Goal: Information Seeking & Learning: Check status

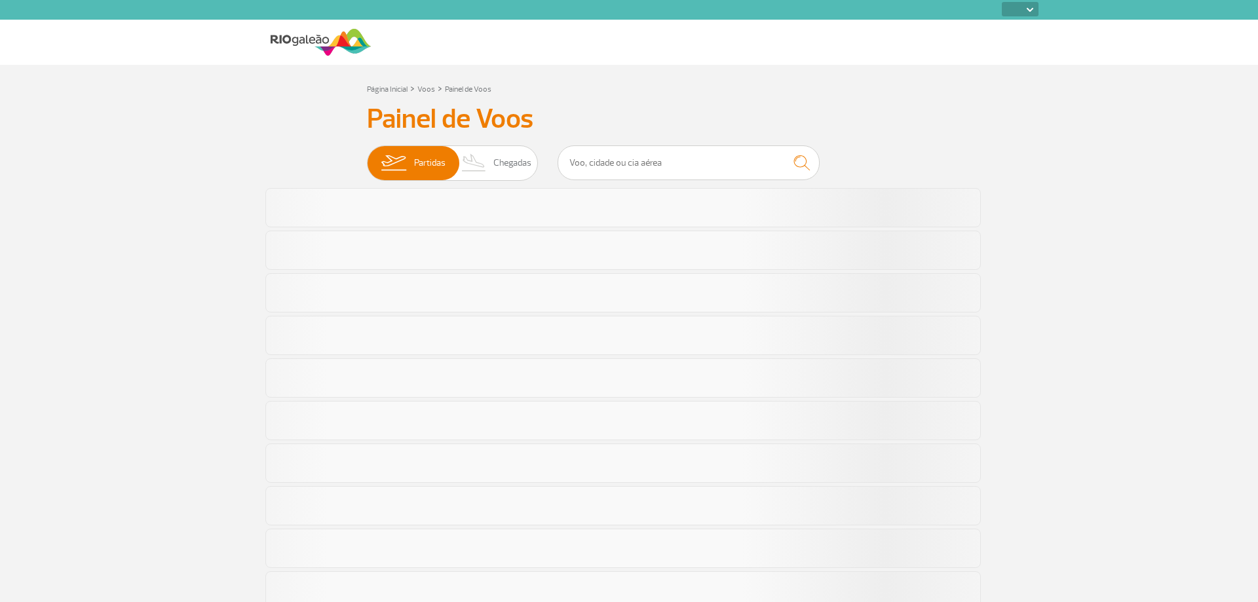
select select
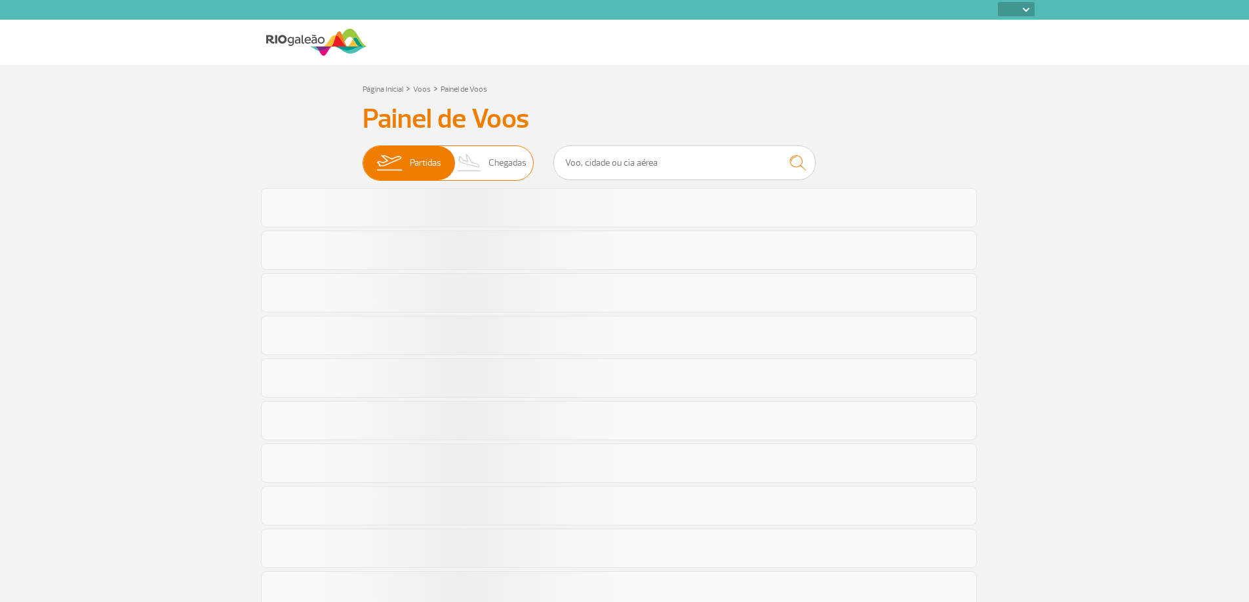
click at [505, 170] on span "Chegadas" at bounding box center [507, 163] width 38 height 34
click at [362, 157] on input "Partidas Chegadas" at bounding box center [362, 157] width 0 height 0
click at [610, 155] on input "text" at bounding box center [684, 163] width 262 height 35
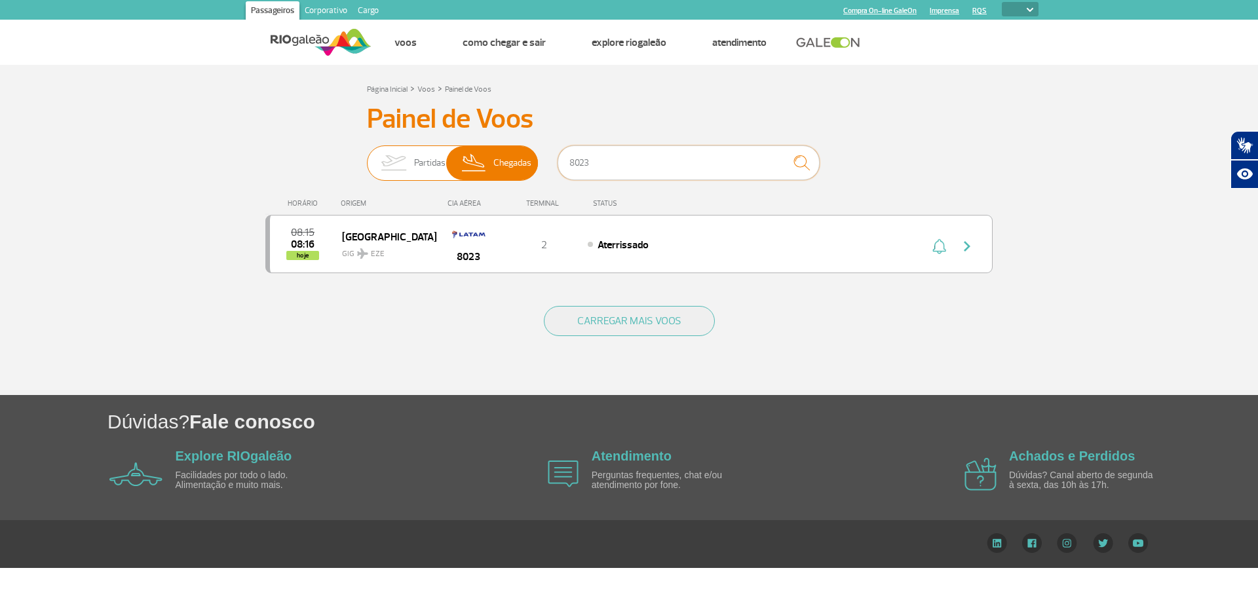
drag, startPoint x: 607, startPoint y: 159, endPoint x: 537, endPoint y: 159, distance: 69.5
click at [537, 159] on div "Partidas Chegadas 8023" at bounding box center [629, 165] width 524 height 39
click at [676, 160] on input "776" at bounding box center [689, 163] width 262 height 35
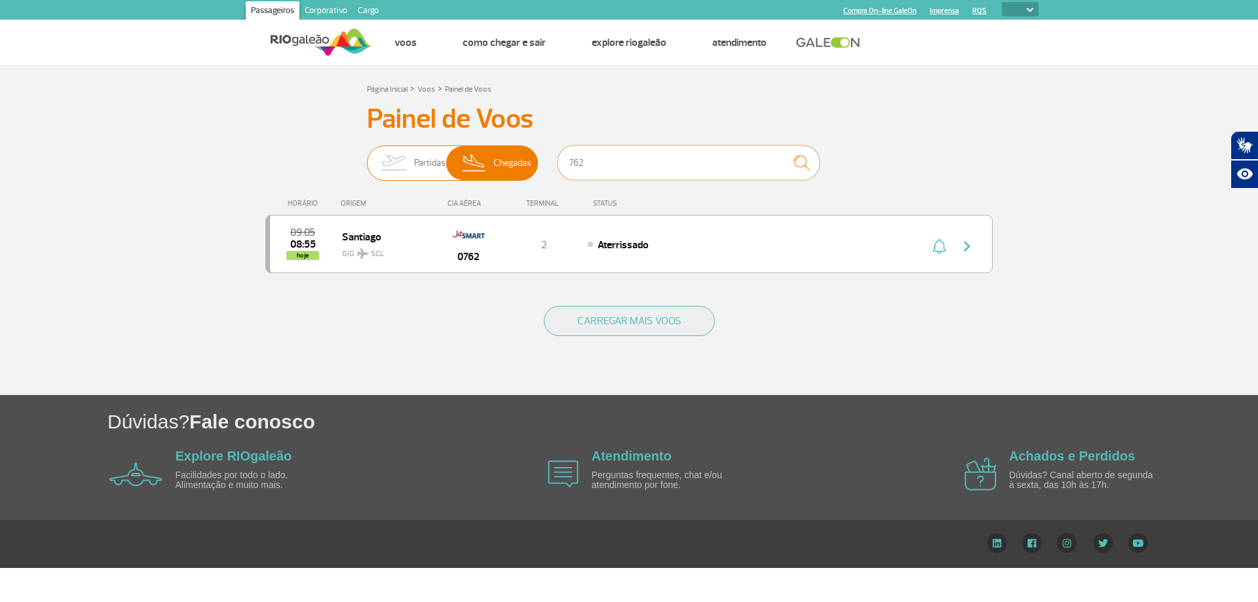
drag, startPoint x: 632, startPoint y: 168, endPoint x: 477, endPoint y: 176, distance: 155.5
click at [477, 176] on div "Partidas Chegadas 762" at bounding box center [629, 165] width 524 height 39
drag, startPoint x: 608, startPoint y: 164, endPoint x: 547, endPoint y: 170, distance: 61.2
click at [547, 170] on div "Partidas Chegadas 620" at bounding box center [629, 165] width 524 height 39
drag, startPoint x: 515, startPoint y: 161, endPoint x: 507, endPoint y: 163, distance: 7.3
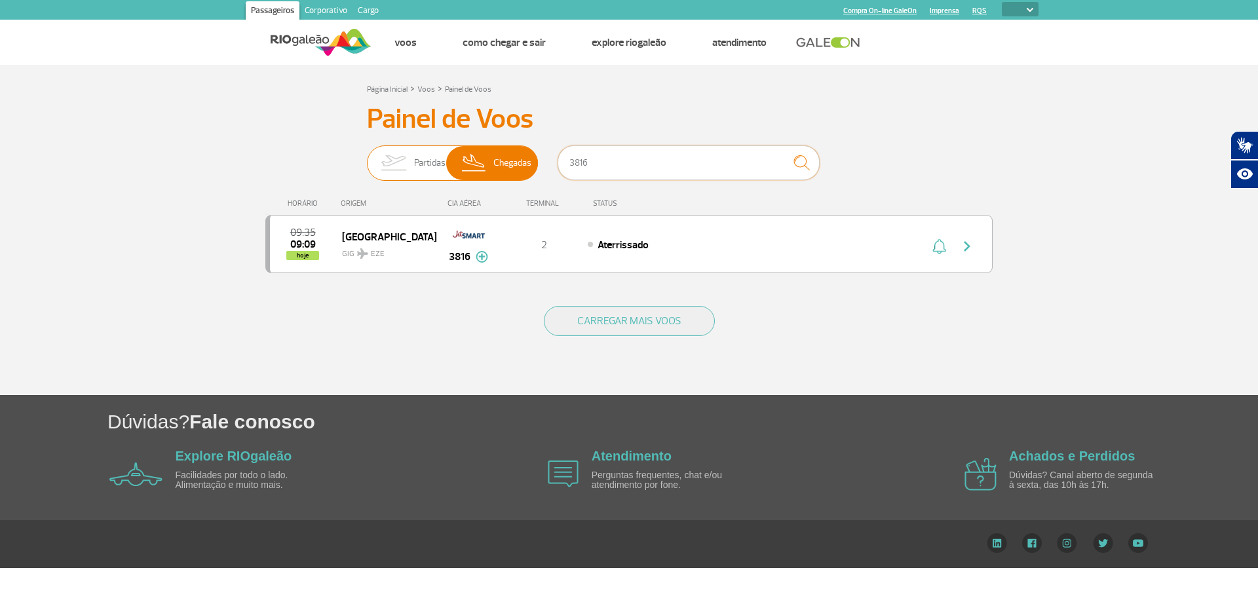
click at [507, 163] on div "Partidas Chegadas 3816" at bounding box center [629, 165] width 524 height 39
type input "1262"
click at [697, 176] on input "1262" at bounding box center [689, 163] width 262 height 35
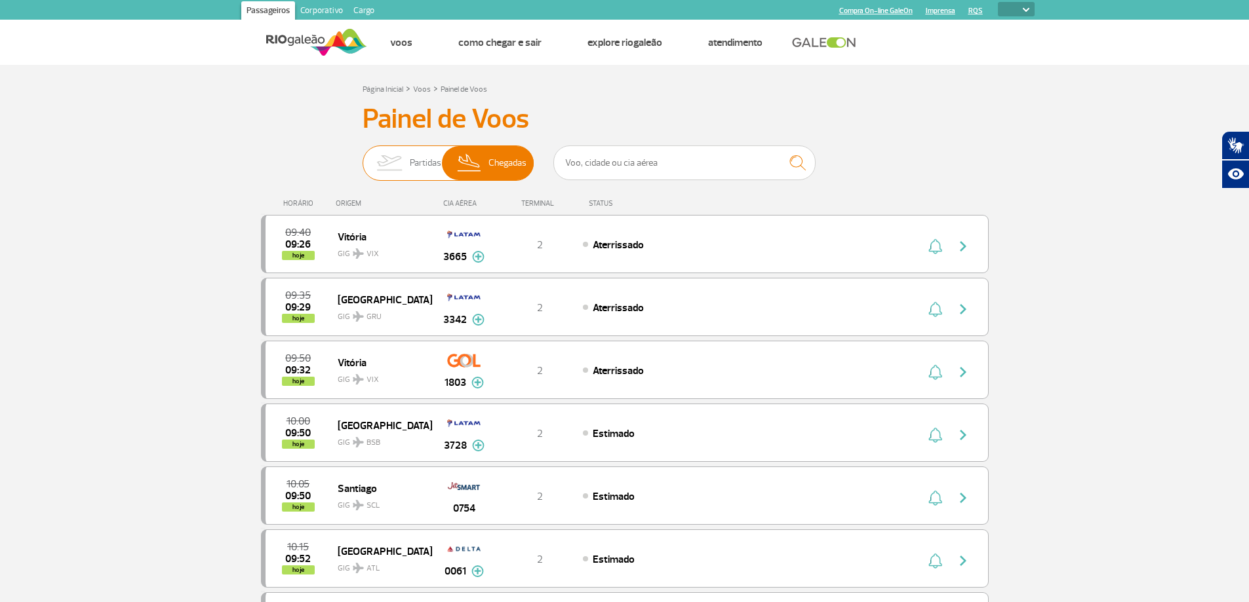
click at [423, 161] on span "Partidas" at bounding box center [425, 163] width 31 height 34
click at [362, 157] on input "Partidas Chegadas" at bounding box center [362, 157] width 0 height 0
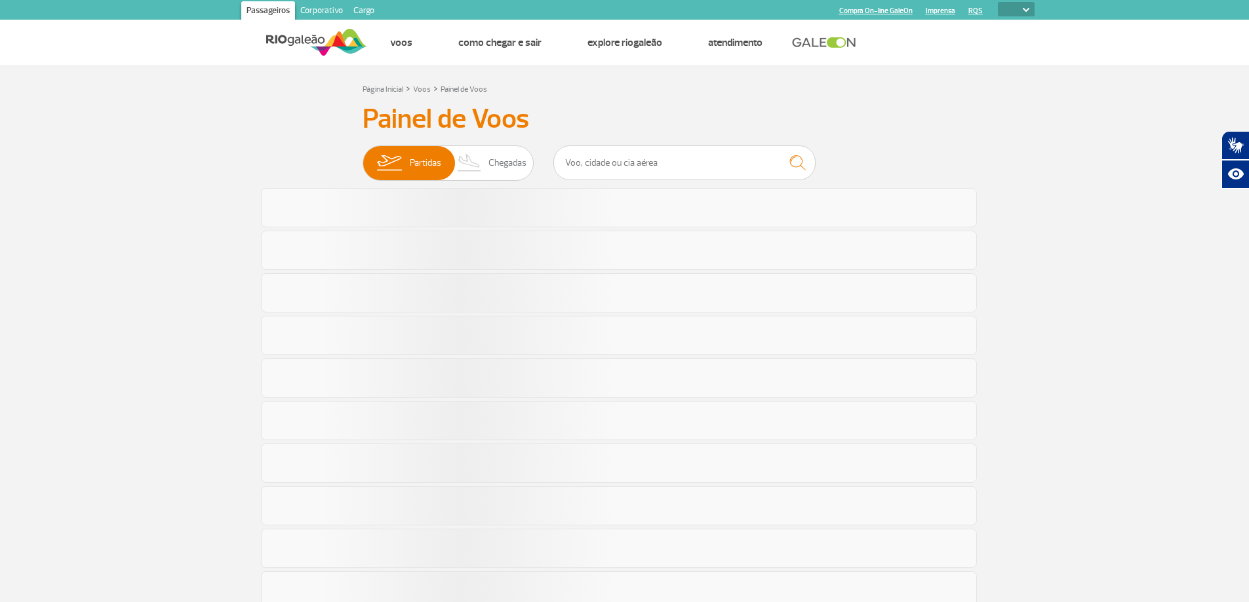
click at [499, 144] on div "Painel de Voos Partidas Chegadas" at bounding box center [625, 580] width 728 height 954
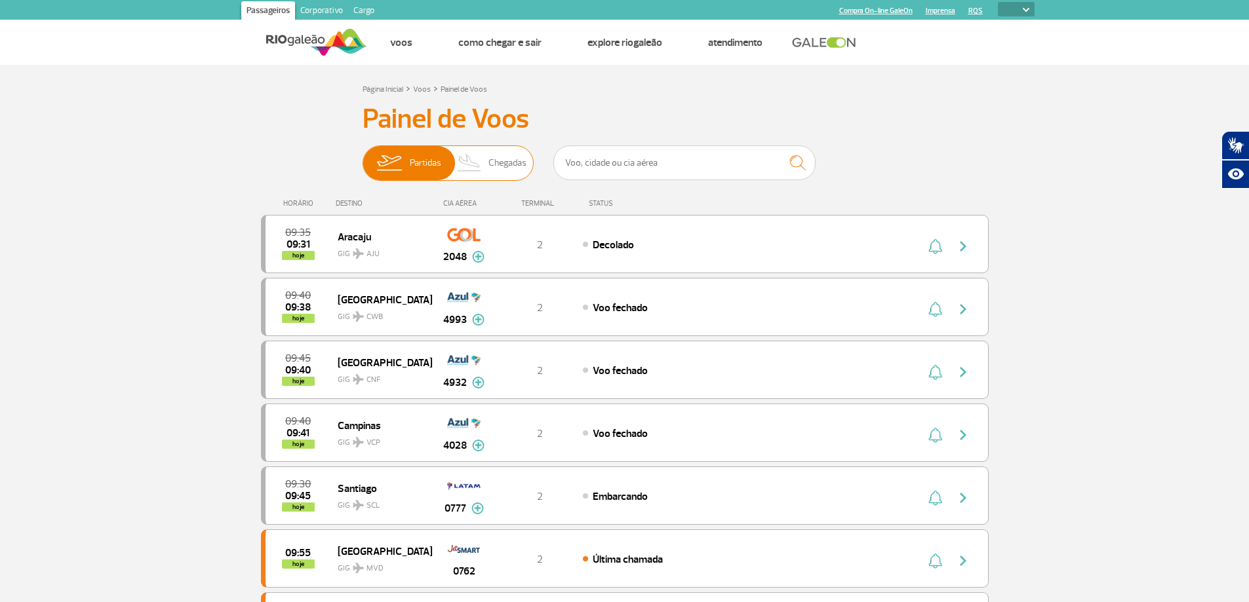
click at [496, 156] on span "Chegadas" at bounding box center [507, 163] width 38 height 34
click at [362, 157] on input "Partidas Chegadas" at bounding box center [362, 157] width 0 height 0
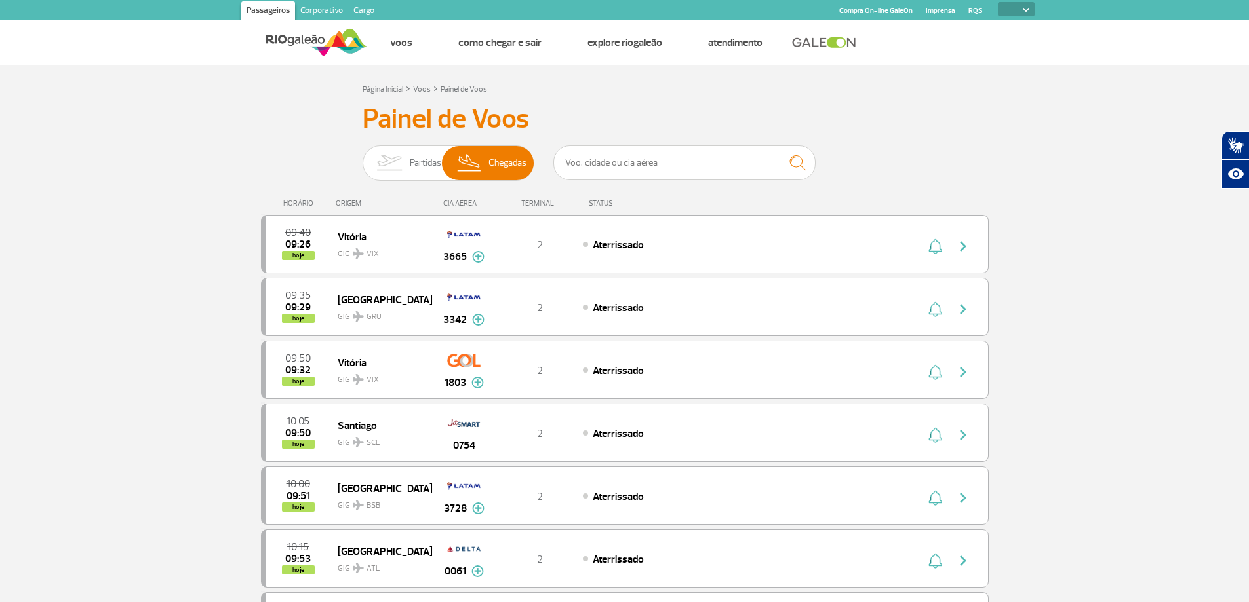
click at [462, 205] on div "CIA AÉREA" at bounding box center [464, 203] width 66 height 9
click at [462, 204] on div "CIA AÉREA" at bounding box center [464, 203] width 66 height 9
click at [355, 205] on div "ORIGEM" at bounding box center [384, 203] width 96 height 9
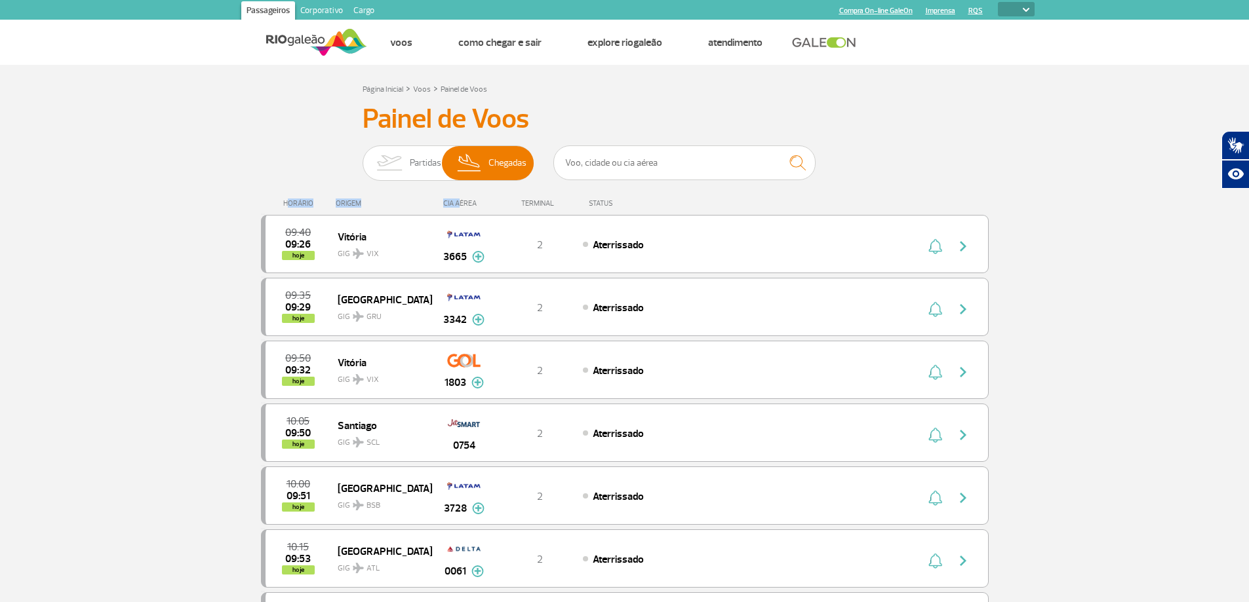
click at [354, 205] on div "ORIGEM" at bounding box center [384, 203] width 96 height 9
click at [353, 205] on div "ORIGEM" at bounding box center [384, 203] width 96 height 9
click at [467, 203] on div "CIA AÉREA" at bounding box center [464, 203] width 66 height 9
click at [504, 197] on div "HORÁRIO ORIGEM CIA AÉREA TERMINAL STATUS" at bounding box center [625, 198] width 728 height 26
click at [528, 202] on div "TERMINAL" at bounding box center [539, 203] width 85 height 9
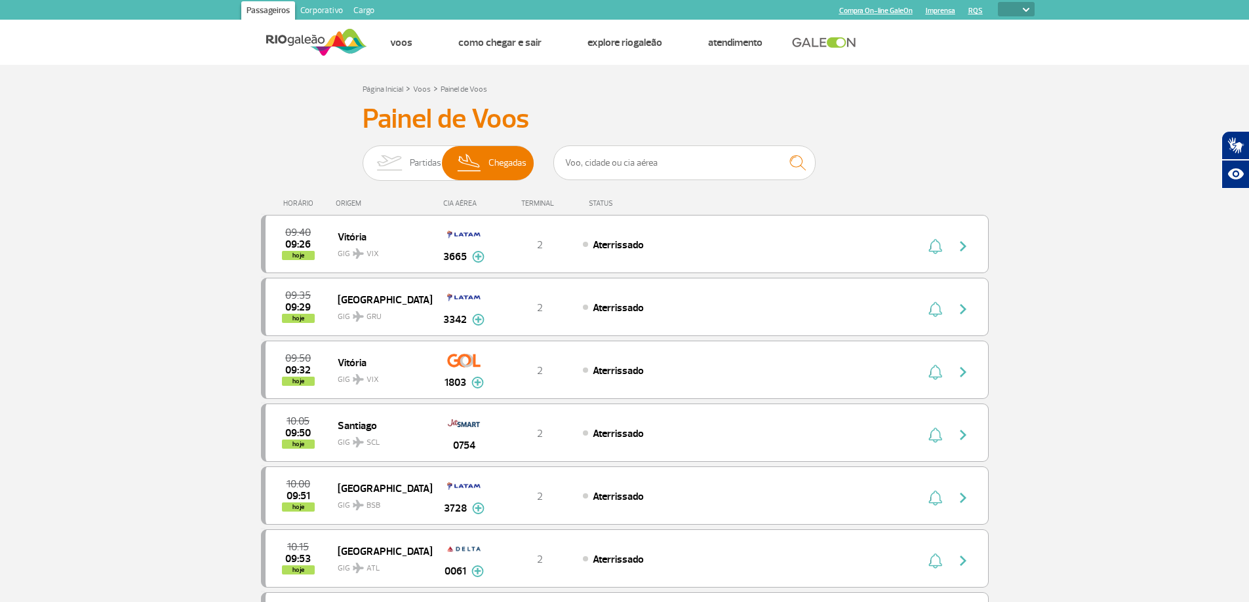
click at [528, 202] on div "TERMINAL" at bounding box center [539, 203] width 85 height 9
click at [597, 203] on div "STATUS" at bounding box center [635, 203] width 107 height 9
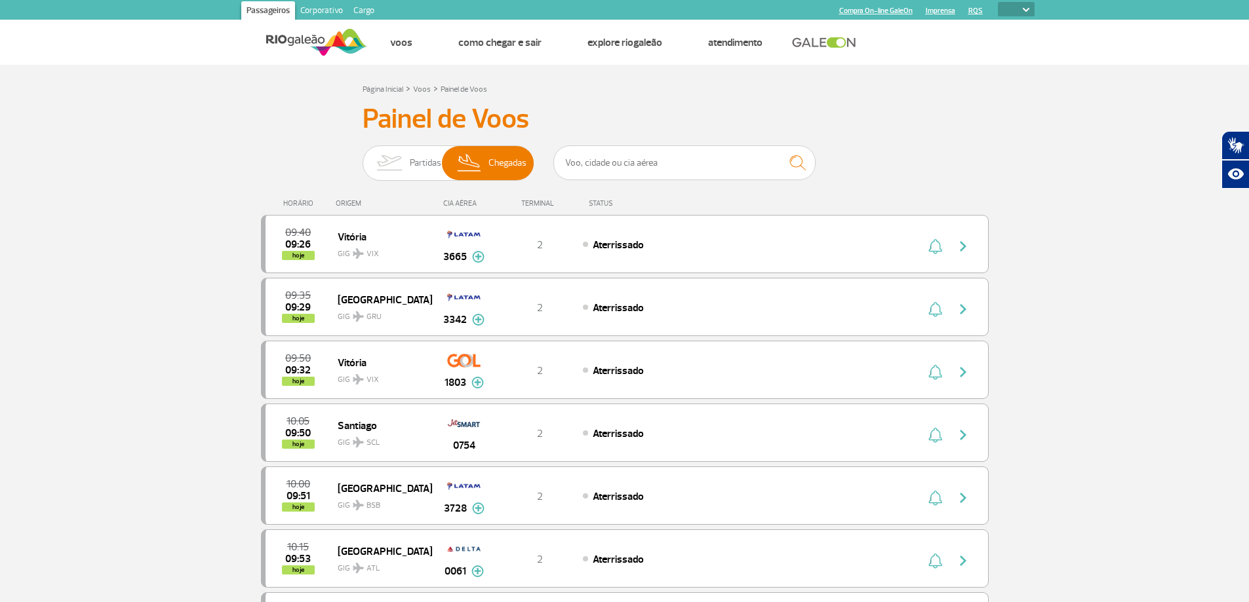
click at [346, 204] on div "ORIGEM" at bounding box center [384, 203] width 96 height 9
click at [507, 204] on div "TERMINAL" at bounding box center [539, 203] width 85 height 9
click at [532, 199] on div "TERMINAL" at bounding box center [539, 203] width 85 height 9
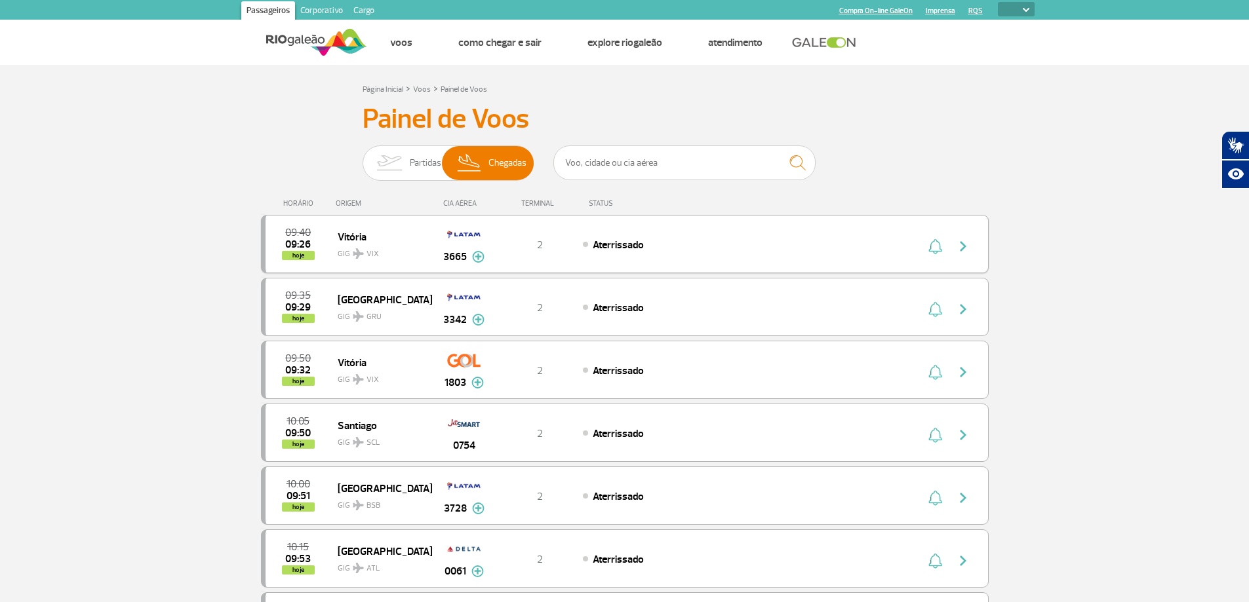
click at [559, 236] on div "09:40 09:26 hoje Vitória GIG VIX 3665 2 Aterrissado Parcerias: Lufthansa 4681 A…" at bounding box center [625, 244] width 728 height 58
click at [769, 243] on div "Aterrissado" at bounding box center [727, 244] width 289 height 14
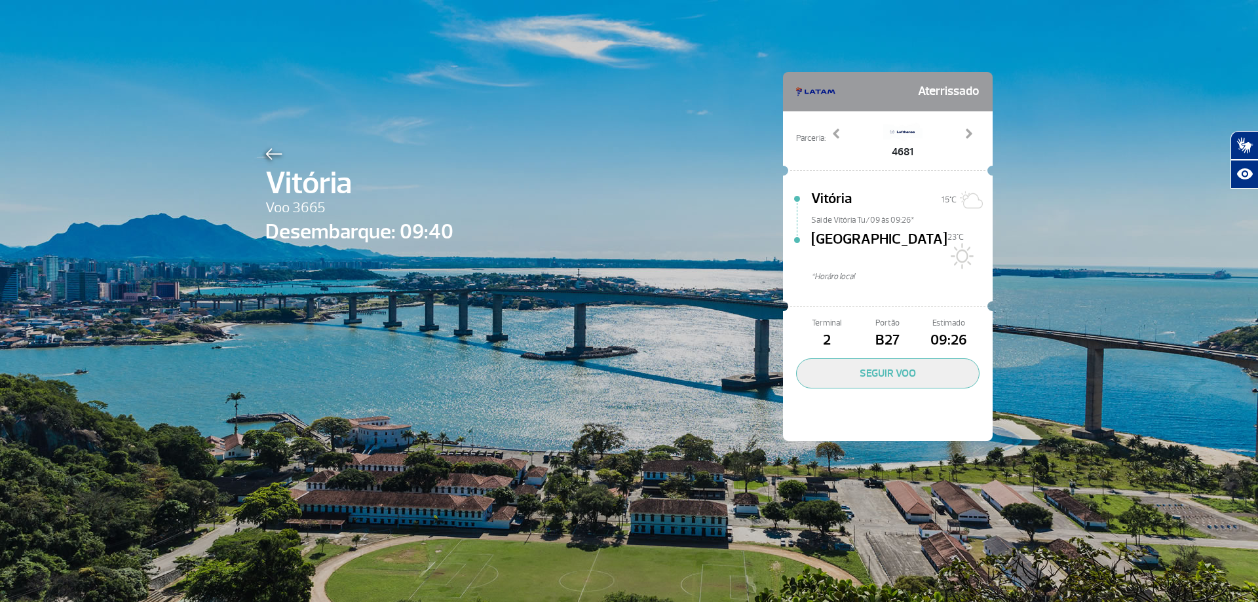
click at [269, 148] on img at bounding box center [273, 154] width 17 height 12
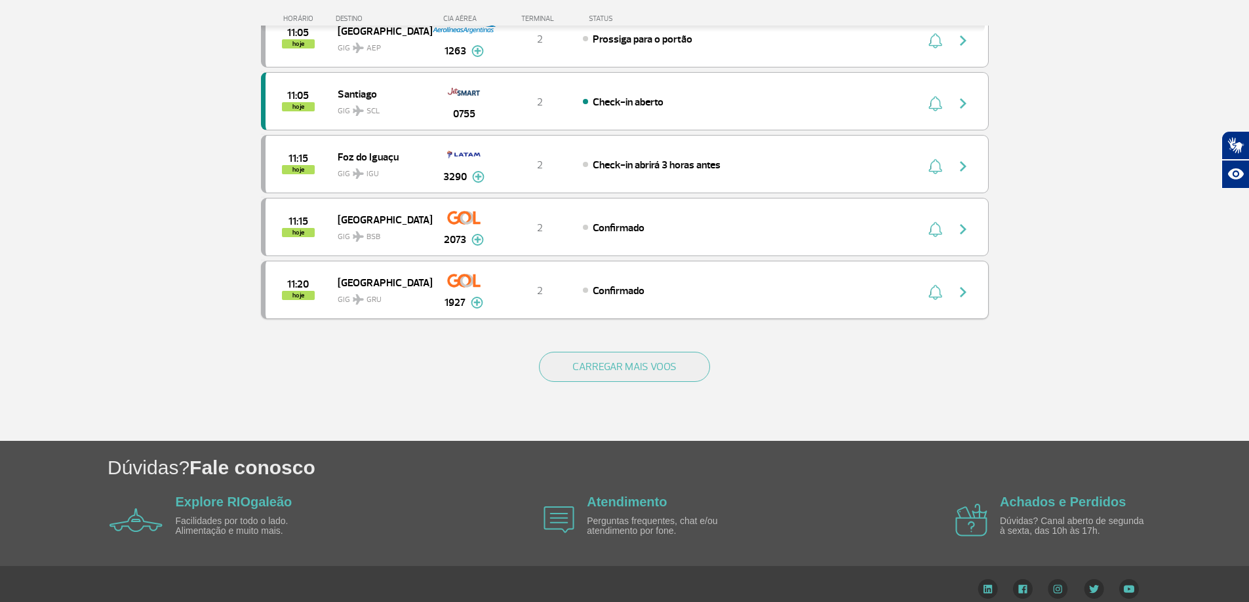
scroll to position [1173, 0]
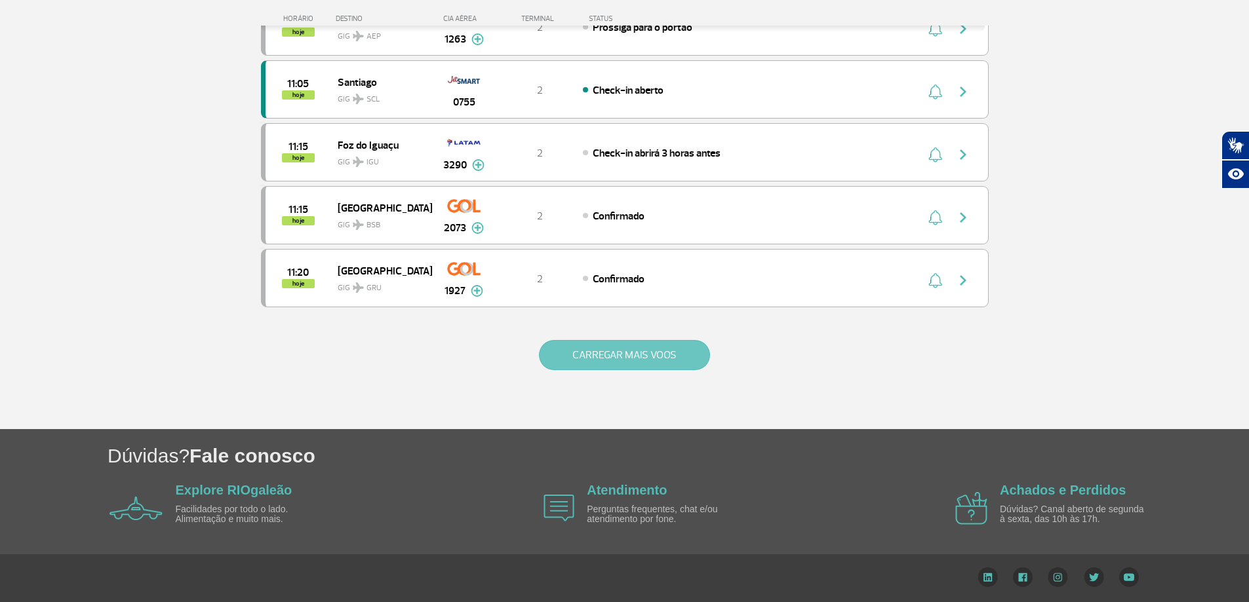
click at [619, 351] on button "CARREGAR MAIS VOOS" at bounding box center [624, 355] width 171 height 30
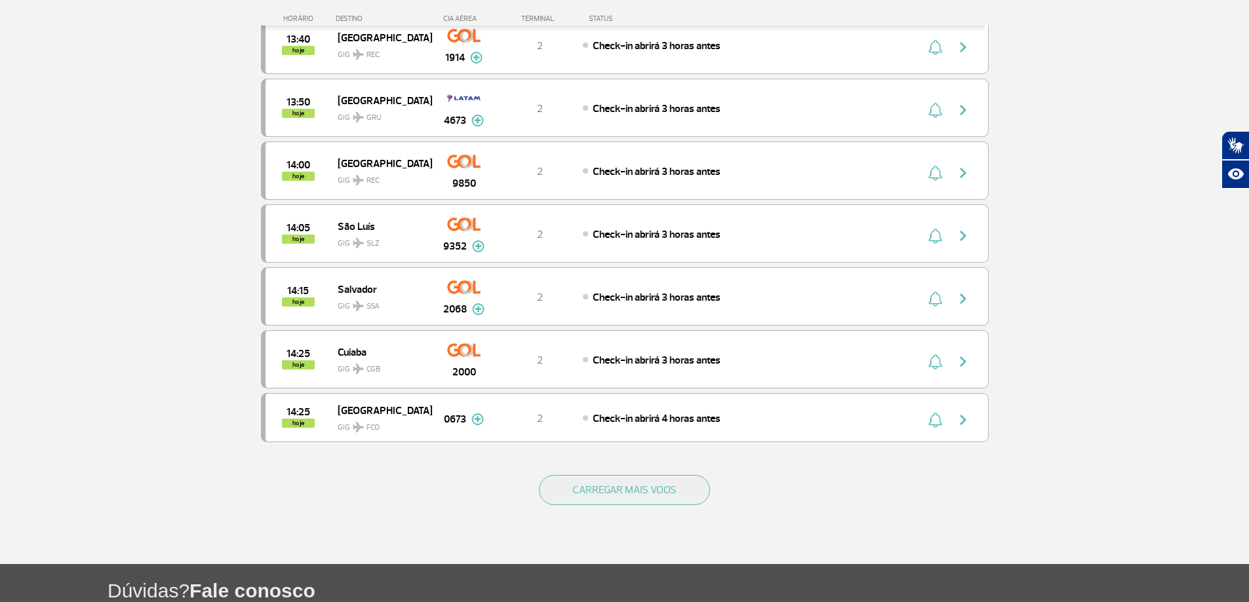
scroll to position [2422, 0]
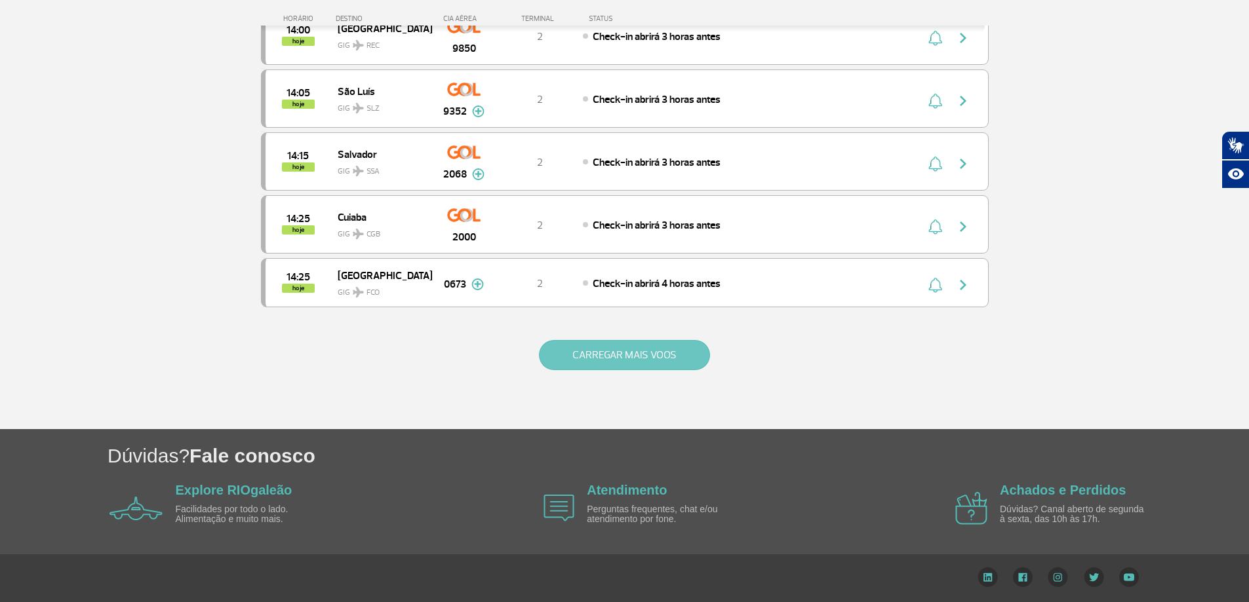
click at [682, 368] on button "CARREGAR MAIS VOOS" at bounding box center [624, 355] width 171 height 30
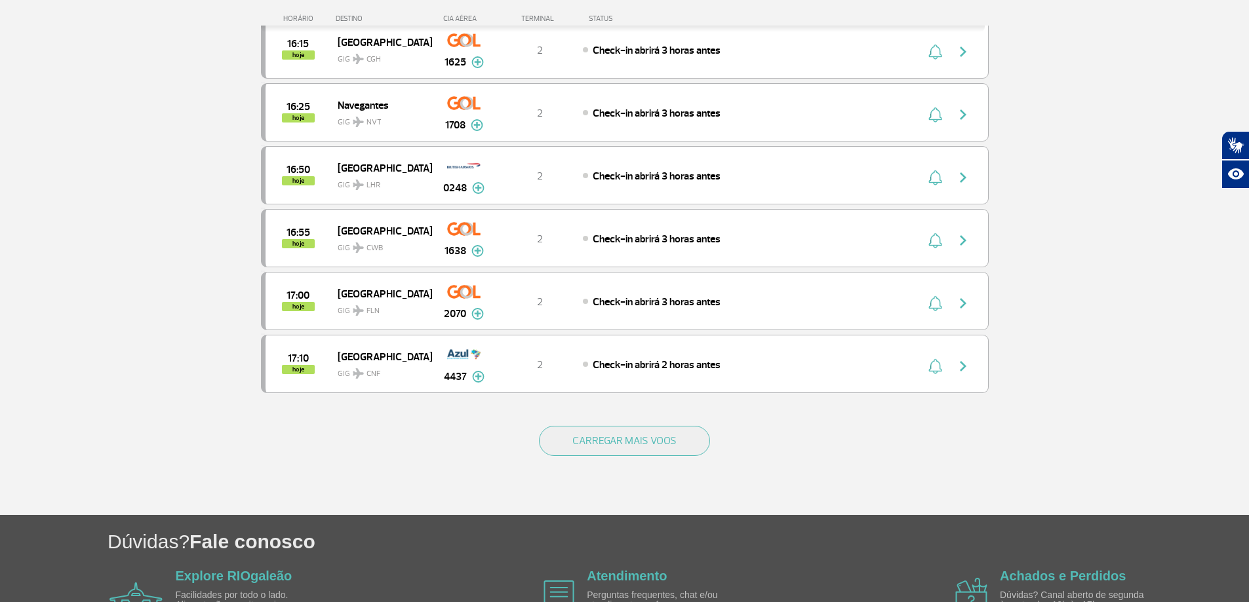
scroll to position [3672, 0]
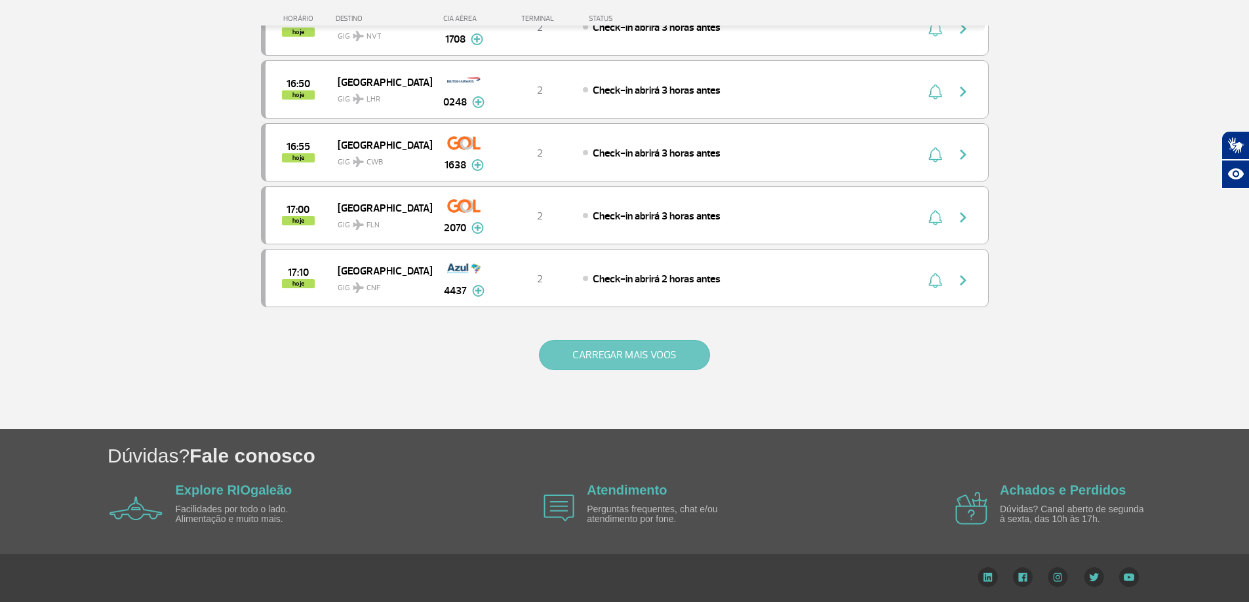
click at [681, 364] on button "CARREGAR MAIS VOOS" at bounding box center [624, 355] width 171 height 30
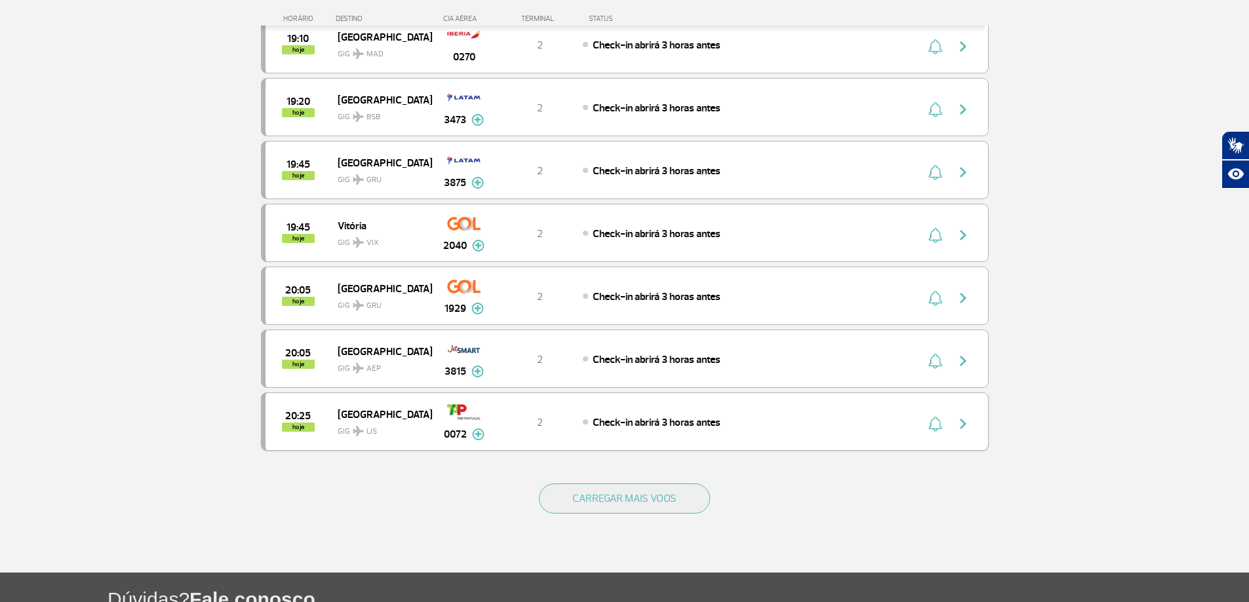
scroll to position [4930, 0]
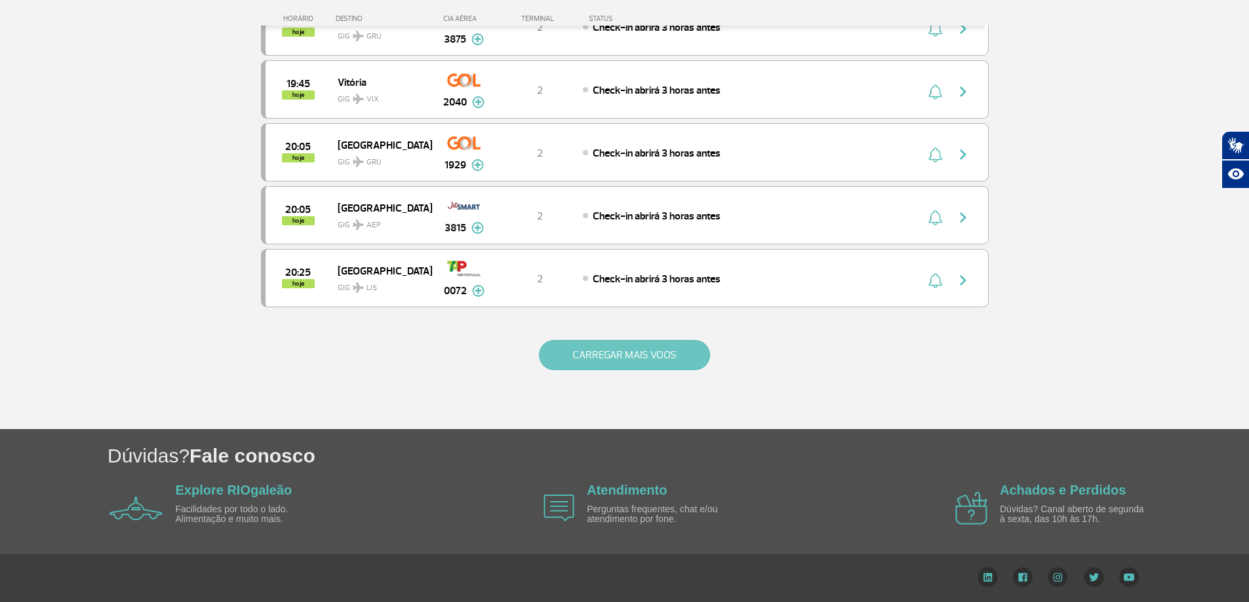
click at [642, 364] on button "CARREGAR MAIS VOOS" at bounding box center [624, 355] width 171 height 30
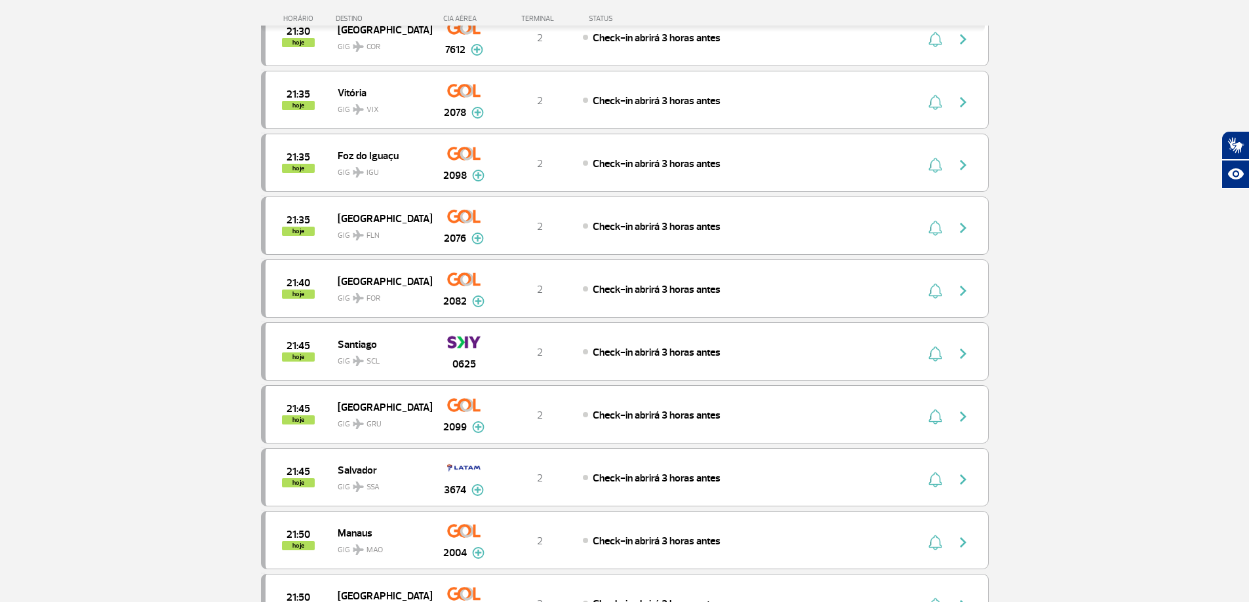
scroll to position [6189, 0]
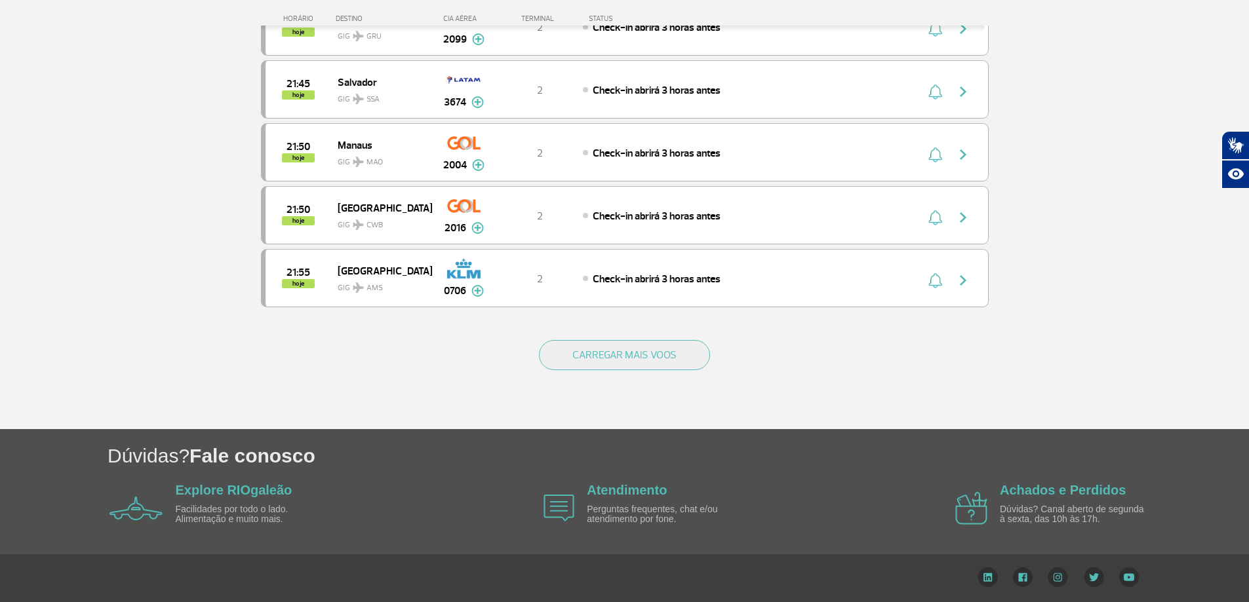
click at [665, 372] on div "CARREGAR MAIS VOOS" at bounding box center [625, 377] width 728 height 106
click at [664, 367] on button "CARREGAR MAIS VOOS" at bounding box center [624, 355] width 171 height 30
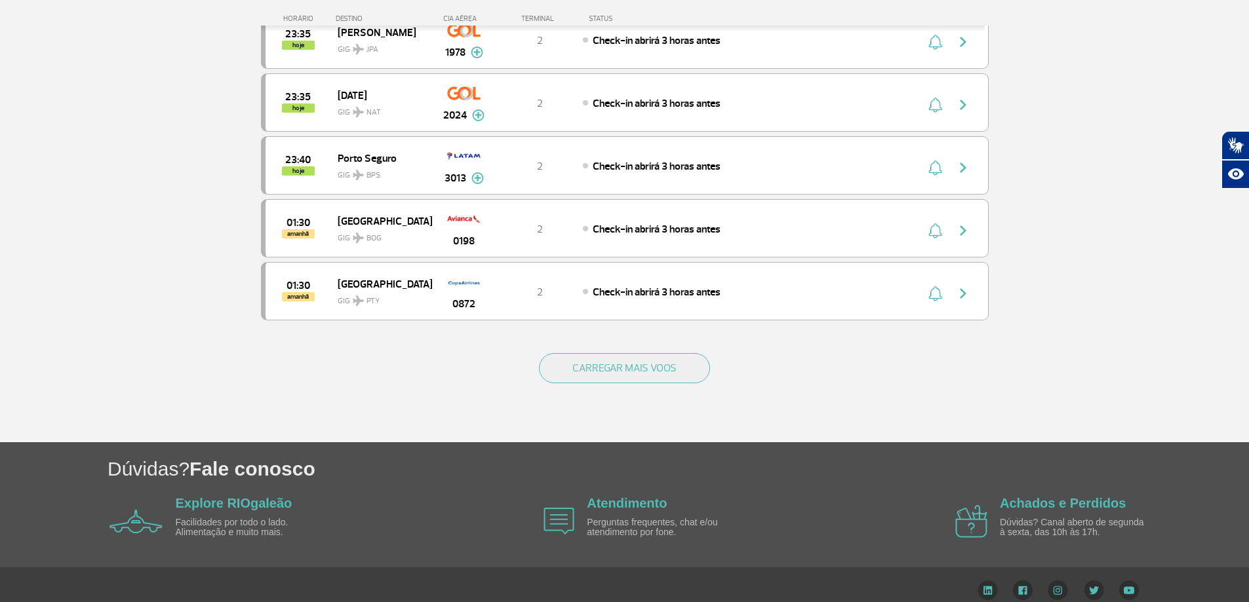
scroll to position [7447, 0]
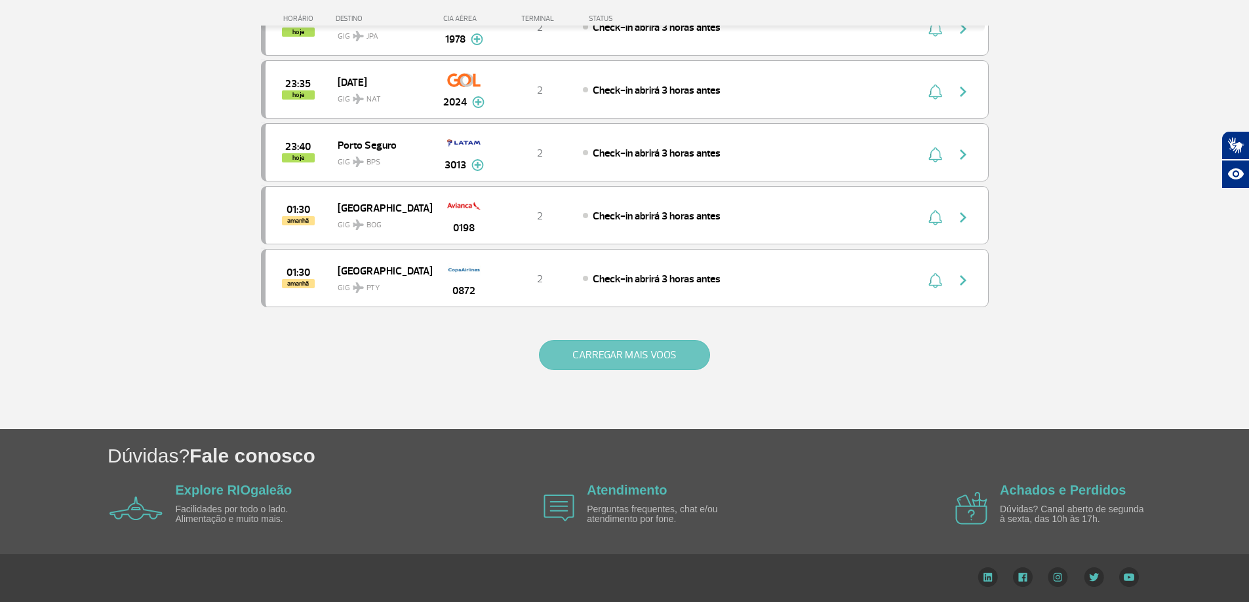
click at [646, 364] on button "CARREGAR MAIS VOOS" at bounding box center [624, 355] width 171 height 30
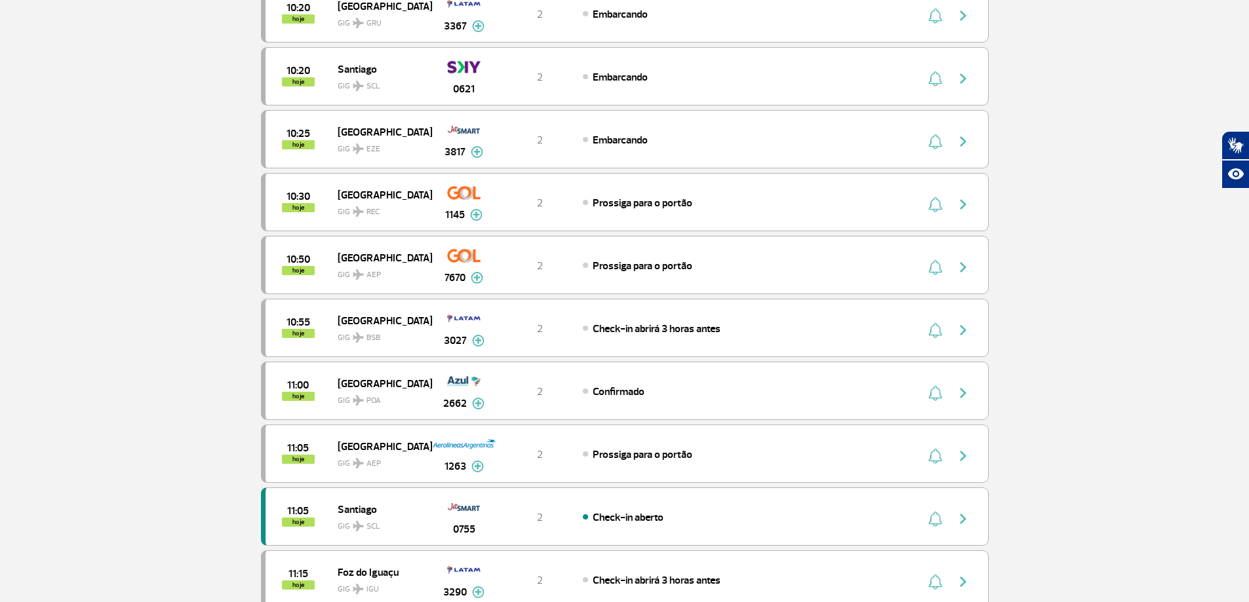
scroll to position [0, 0]
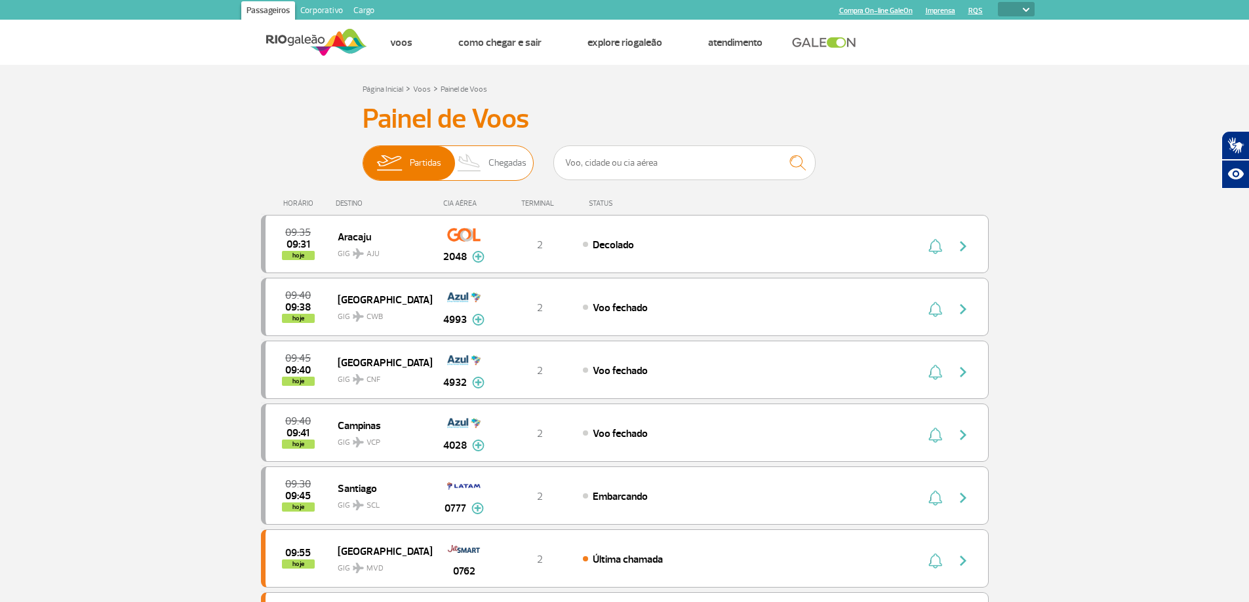
click at [505, 157] on span "Chegadas" at bounding box center [507, 163] width 38 height 34
click at [362, 157] on input "Partidas Chegadas" at bounding box center [362, 157] width 0 height 0
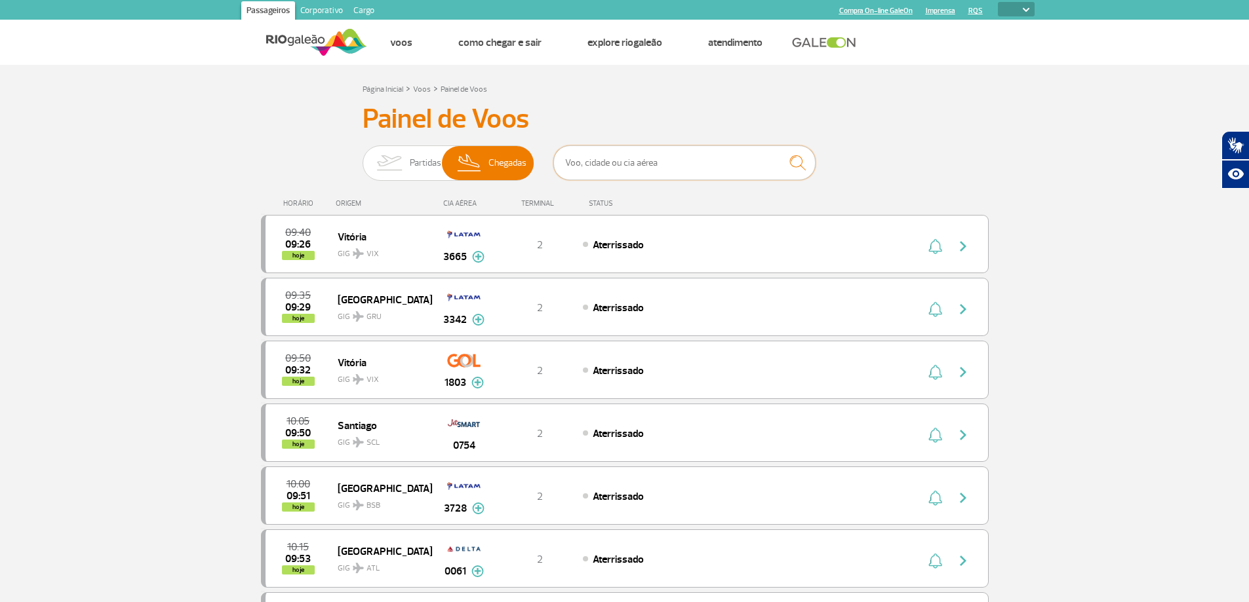
click at [608, 161] on input "text" at bounding box center [684, 163] width 262 height 35
click at [478, 258] on img at bounding box center [478, 257] width 12 height 12
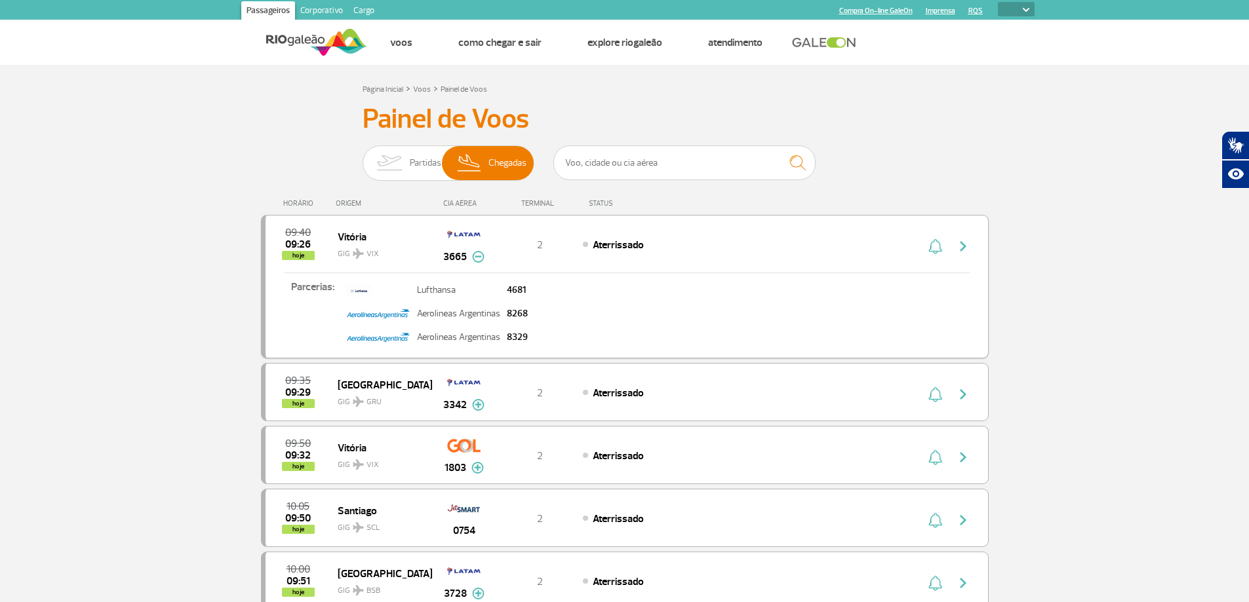
click at [478, 258] on img at bounding box center [478, 257] width 12 height 12
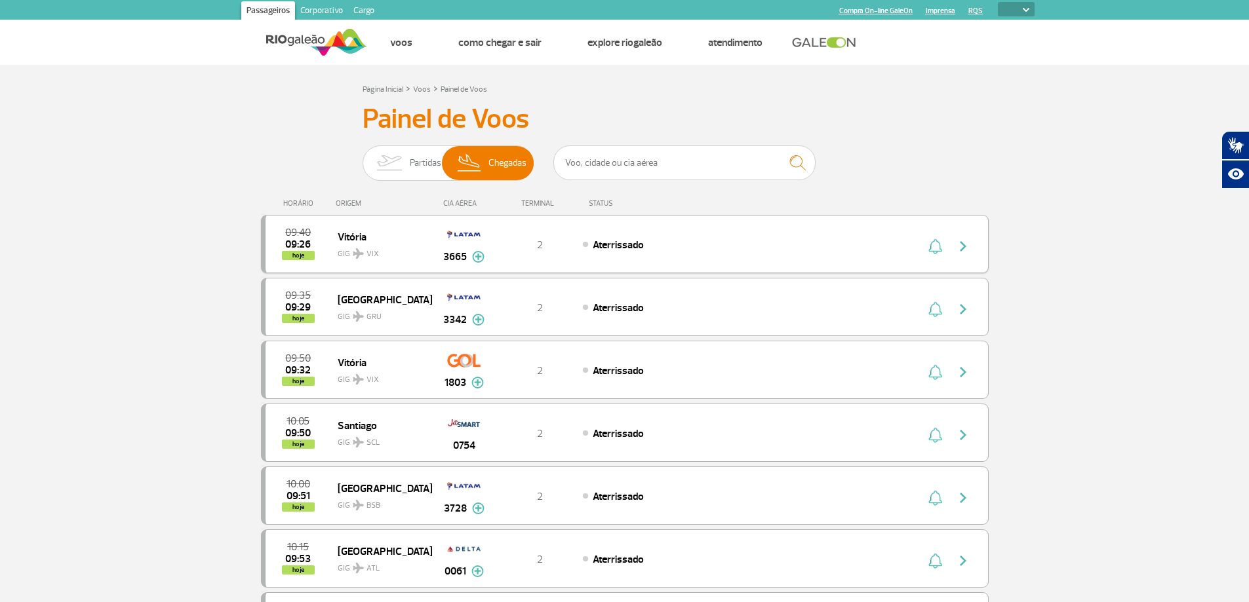
click at [478, 257] on img at bounding box center [478, 257] width 12 height 12
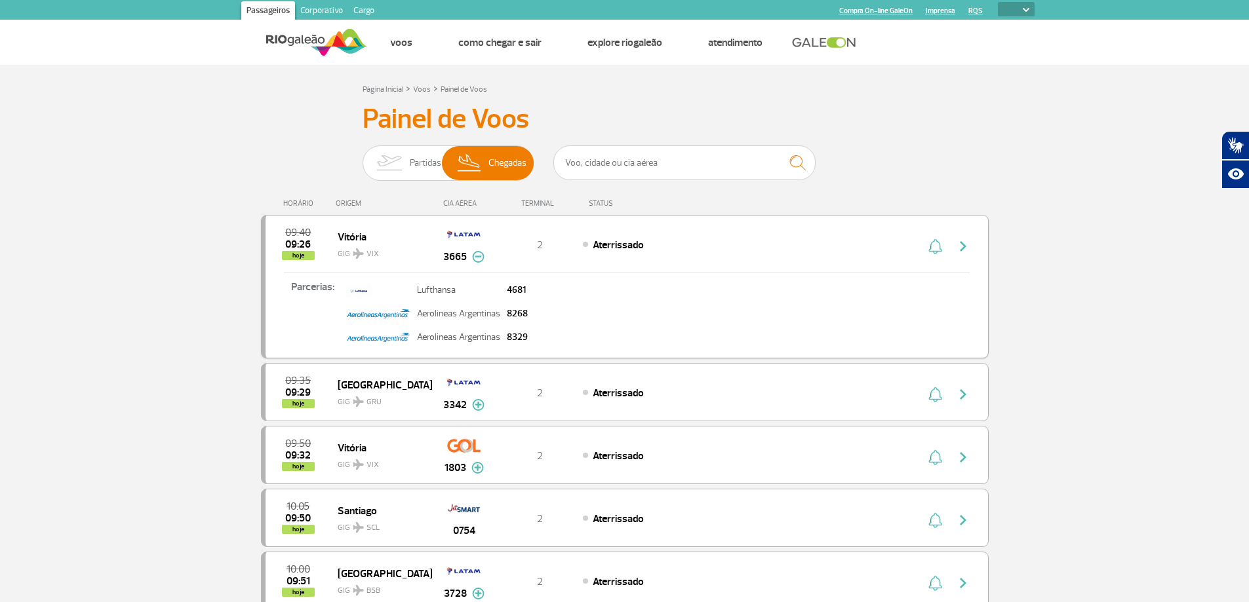
click at [478, 257] on img at bounding box center [478, 257] width 12 height 12
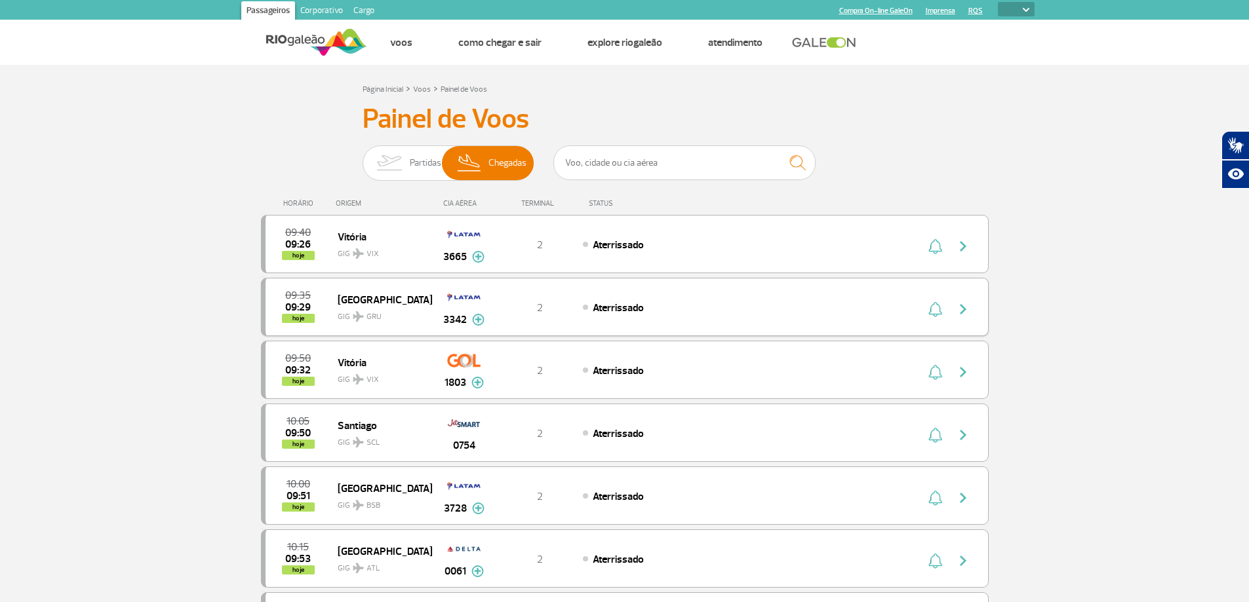
click at [482, 322] on img at bounding box center [478, 320] width 12 height 12
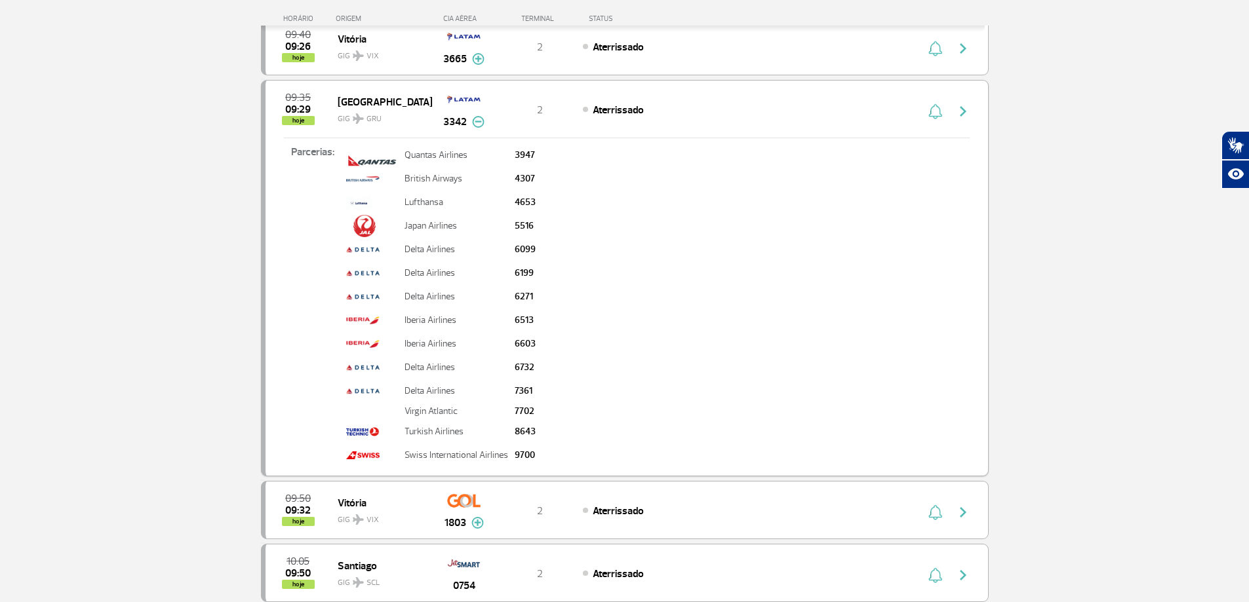
scroll to position [262, 0]
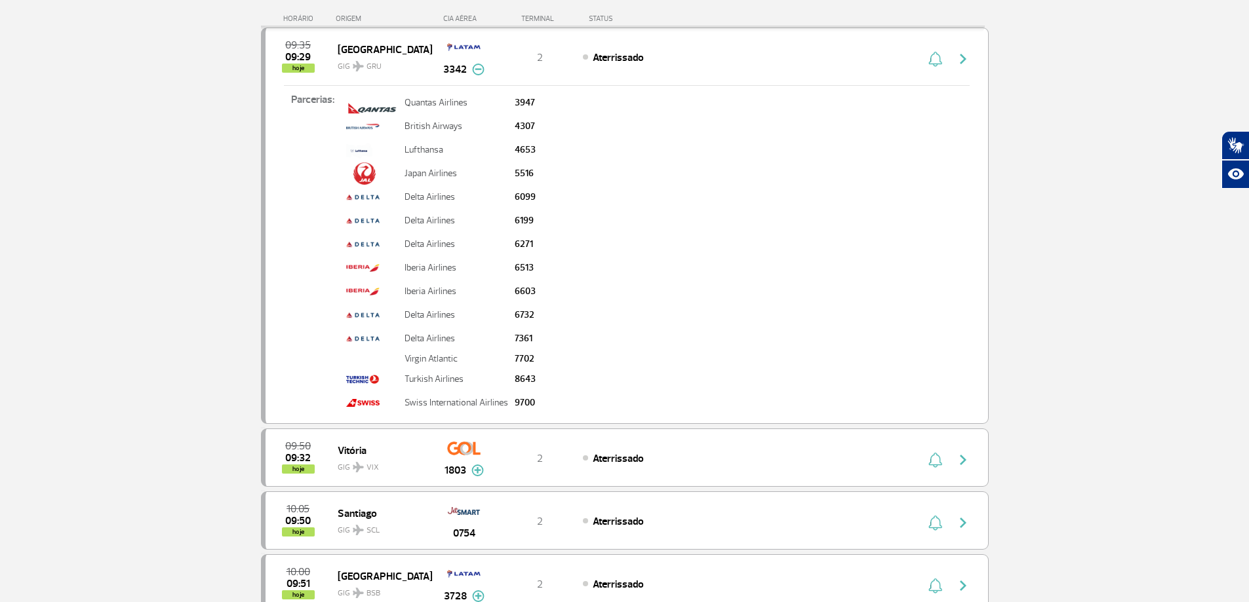
click at [476, 69] on img at bounding box center [478, 70] width 12 height 12
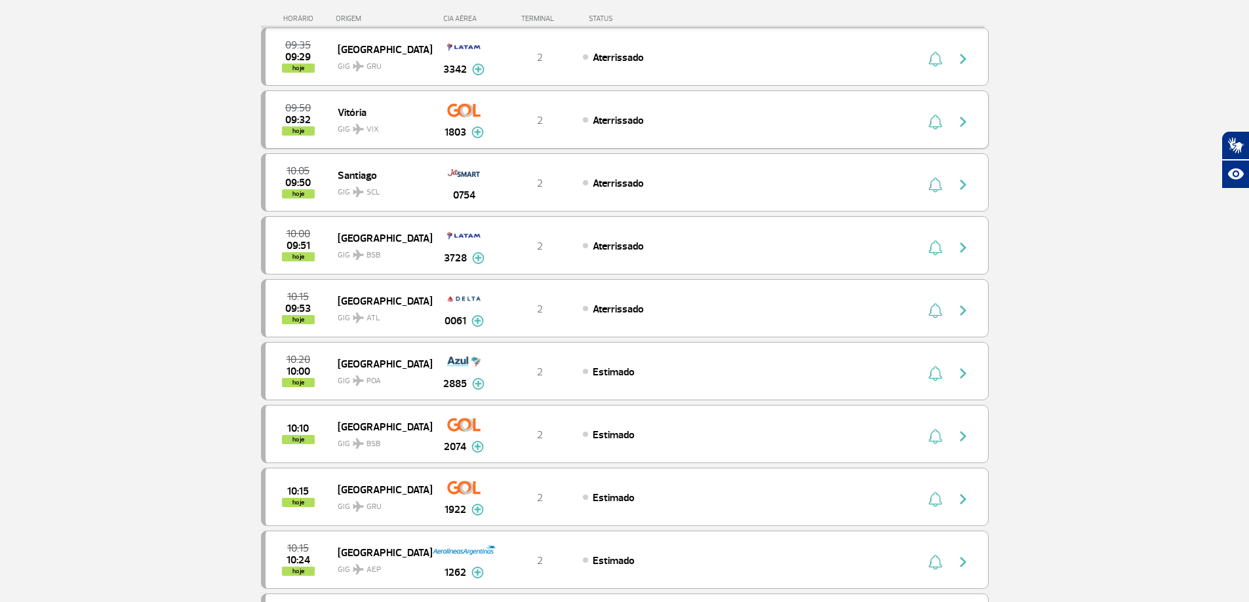
click at [478, 132] on img at bounding box center [477, 132] width 12 height 12
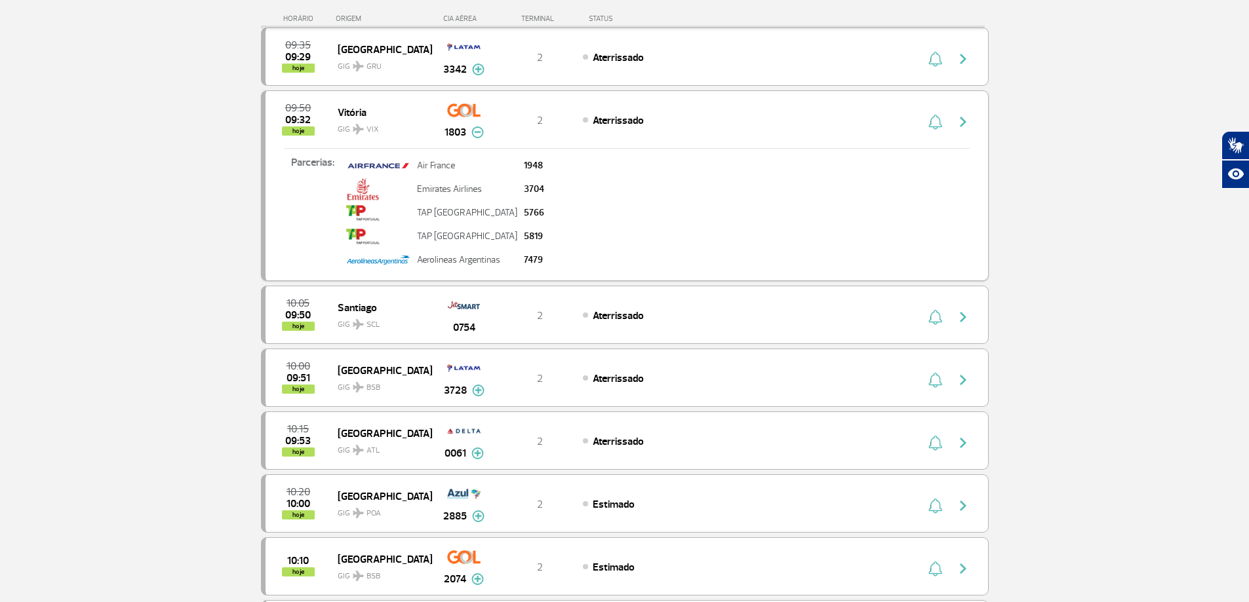
click at [478, 132] on img at bounding box center [477, 132] width 12 height 12
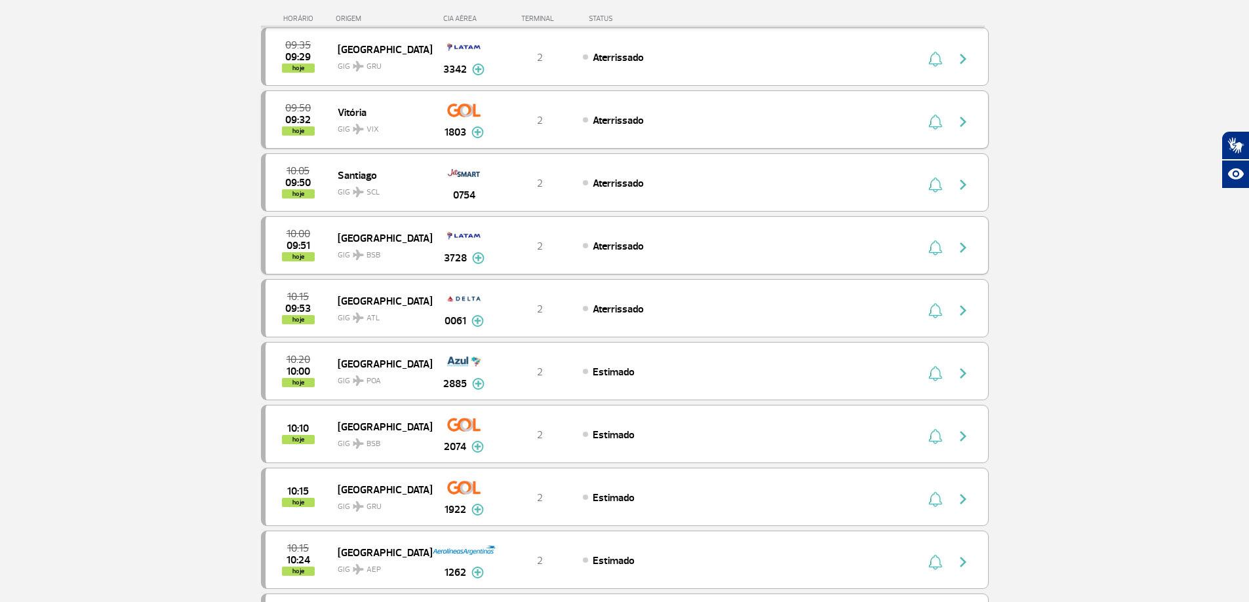
click at [481, 257] on img at bounding box center [478, 258] width 12 height 12
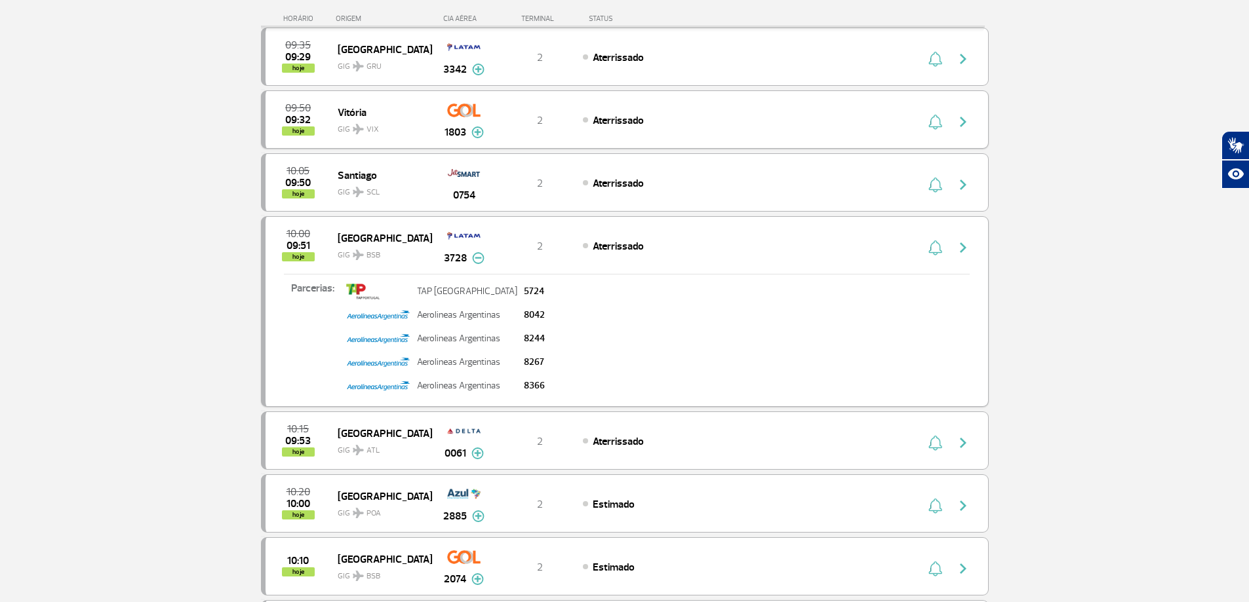
click at [480, 258] on img at bounding box center [478, 258] width 12 height 12
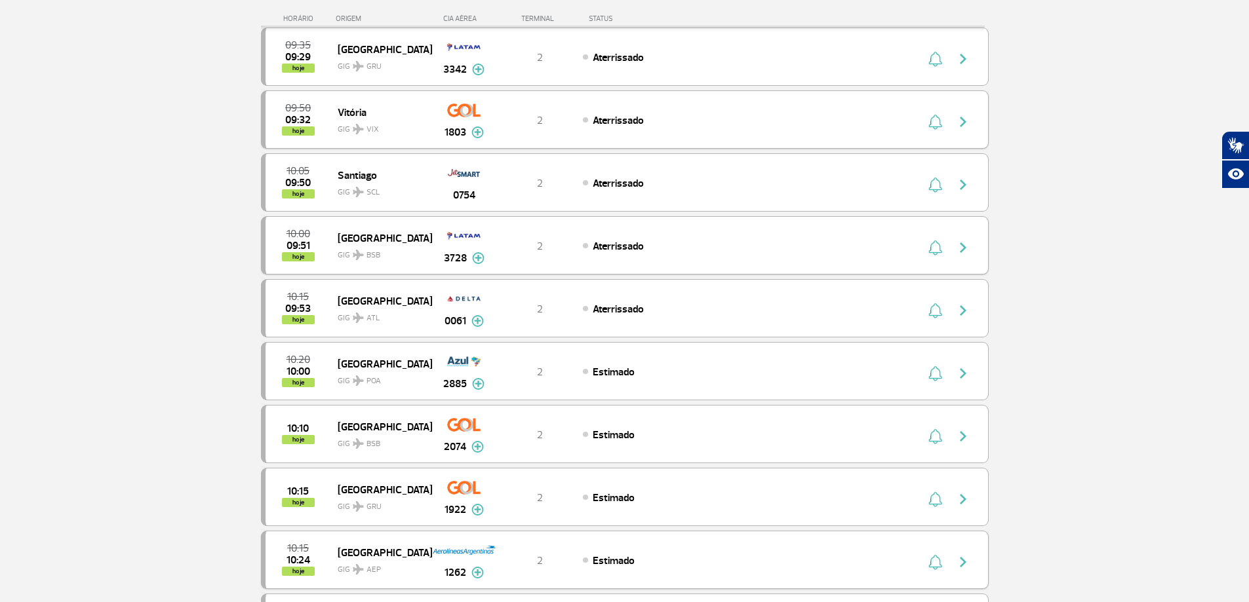
scroll to position [459, 0]
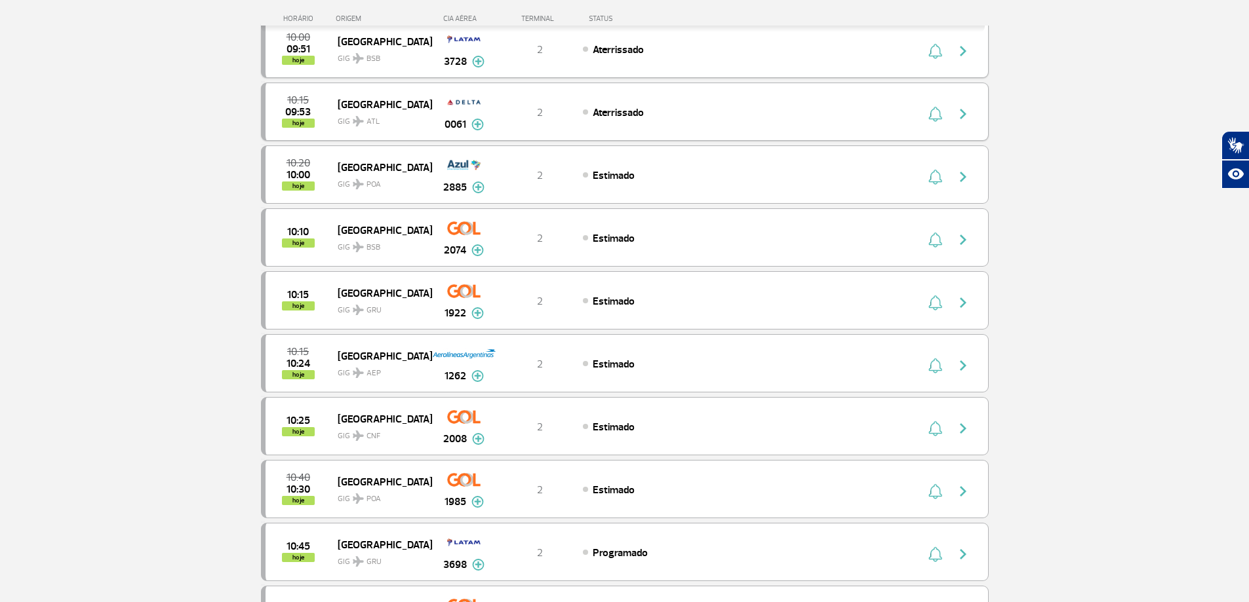
click at [479, 125] on img at bounding box center [477, 125] width 12 height 12
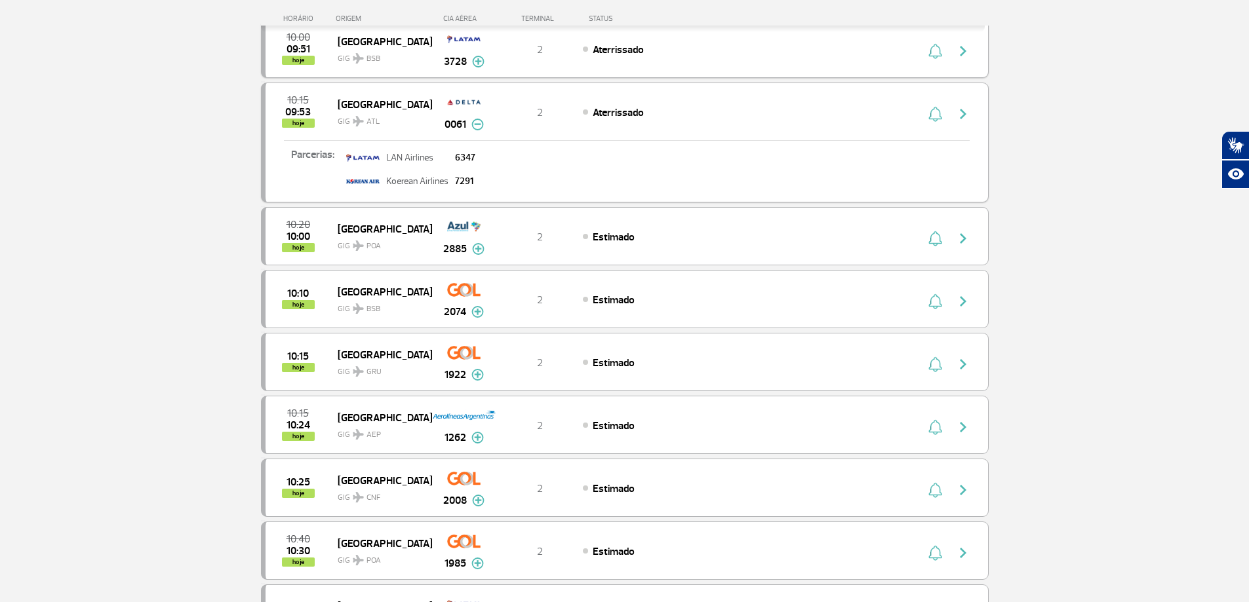
click at [479, 125] on img at bounding box center [477, 125] width 12 height 12
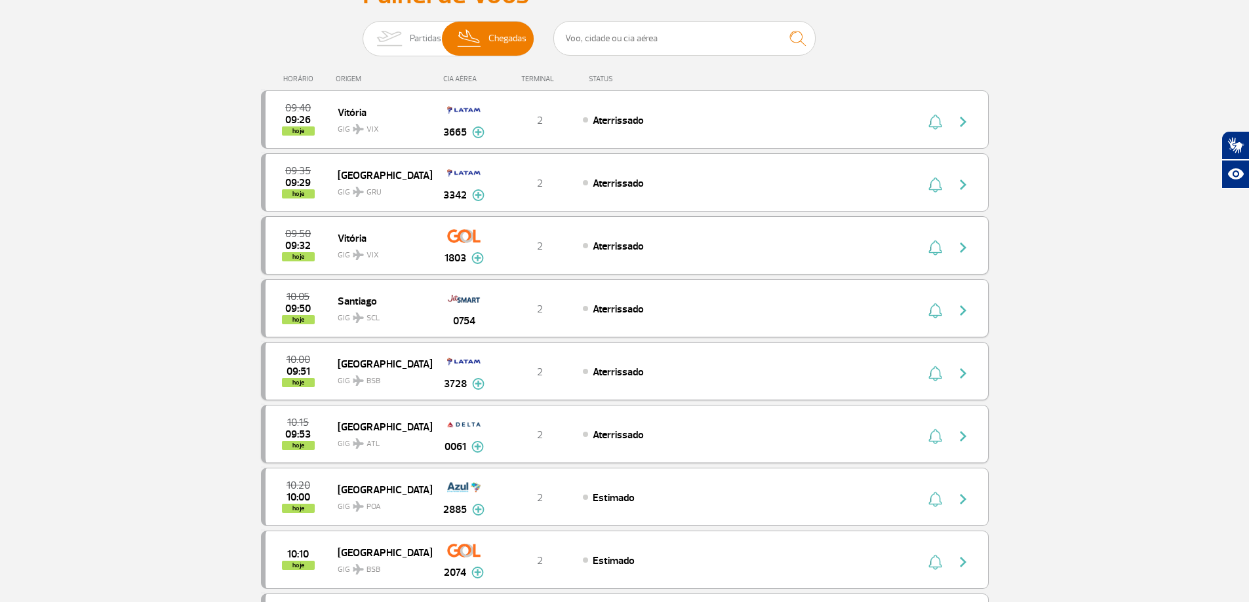
scroll to position [0, 0]
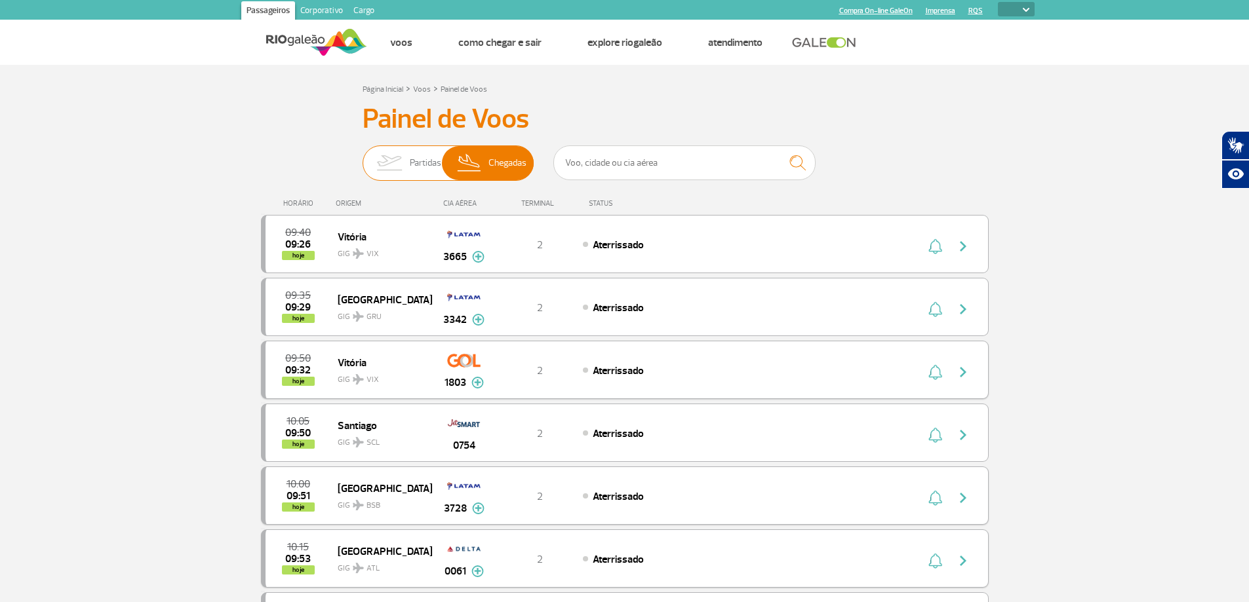
click at [406, 152] on img at bounding box center [388, 163] width 41 height 34
click at [362, 157] on input "Partidas Chegadas" at bounding box center [362, 157] width 0 height 0
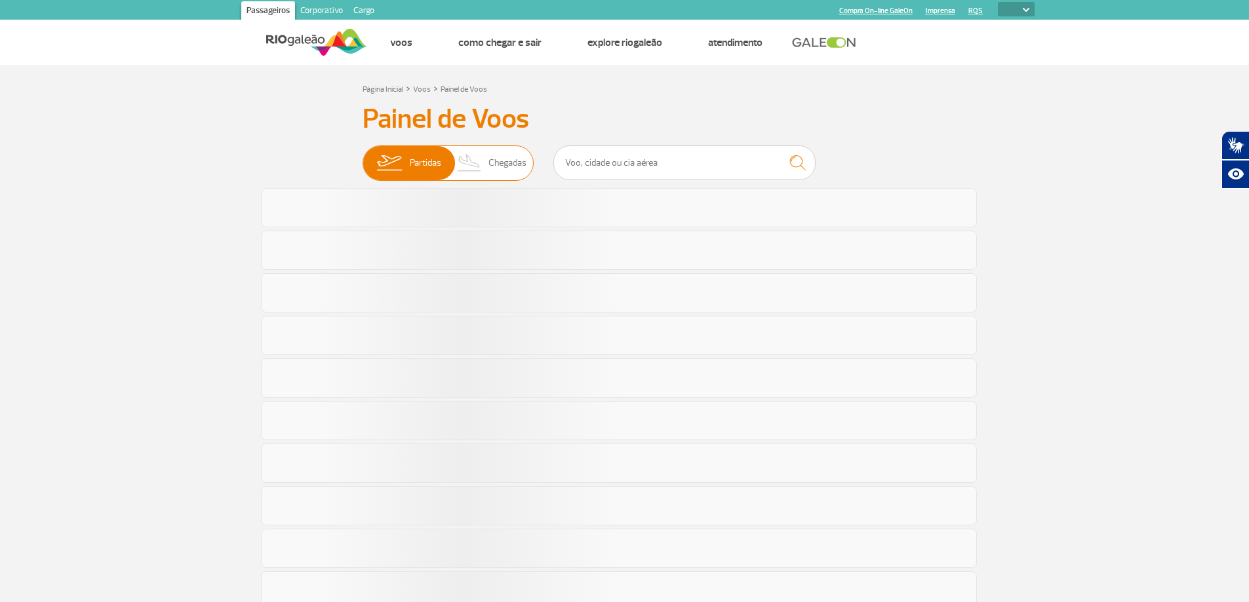
click at [471, 159] on img at bounding box center [469, 163] width 39 height 34
click at [362, 157] on input "Partidas Chegadas" at bounding box center [362, 157] width 0 height 0
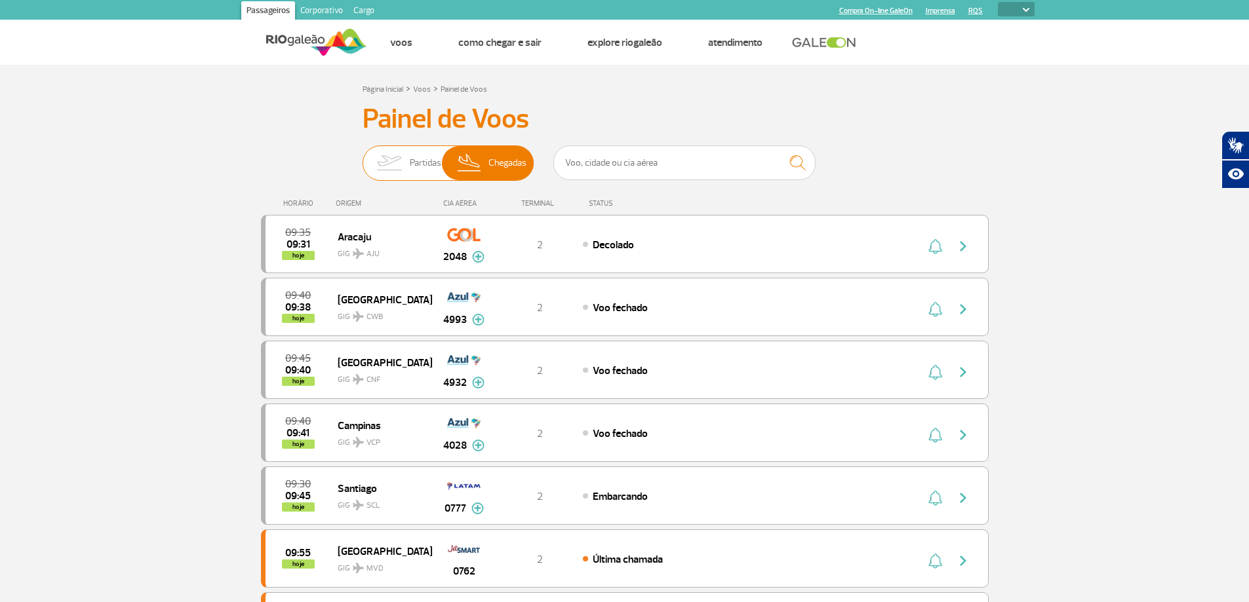
click at [389, 158] on img at bounding box center [388, 163] width 41 height 34
click at [362, 157] on input "Partidas Chegadas" at bounding box center [362, 157] width 0 height 0
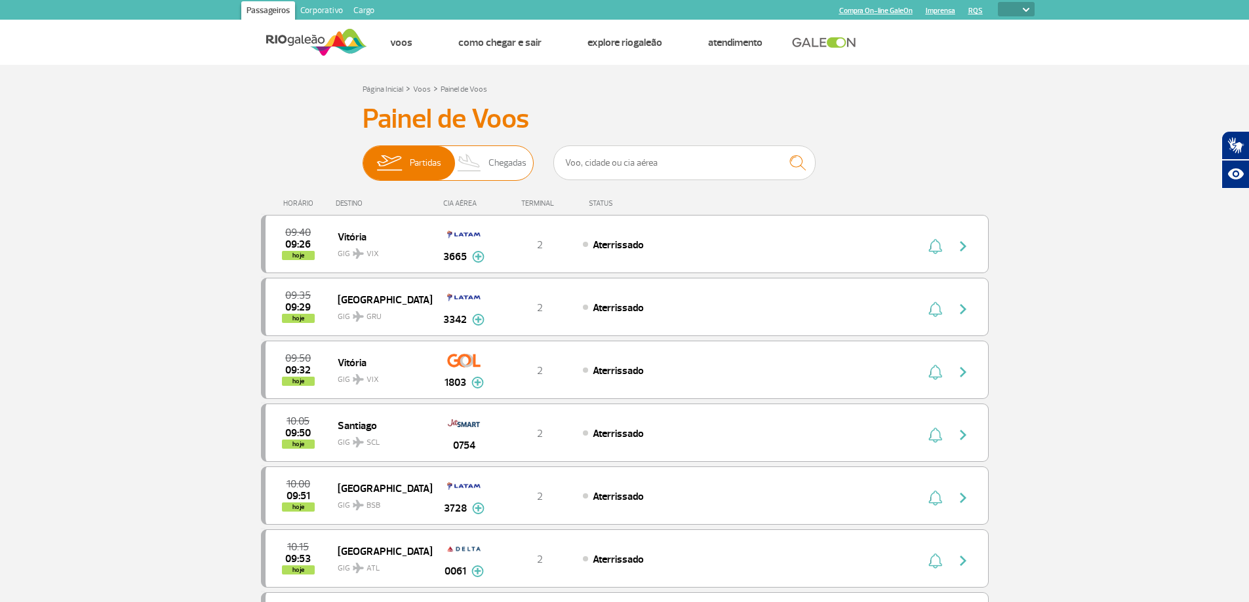
click at [498, 155] on span "Chegadas" at bounding box center [507, 163] width 38 height 34
click at [362, 157] on input "Partidas Chegadas" at bounding box center [362, 157] width 0 height 0
click at [394, 166] on img at bounding box center [388, 163] width 41 height 34
click at [362, 157] on input "Partidas Chegadas" at bounding box center [362, 157] width 0 height 0
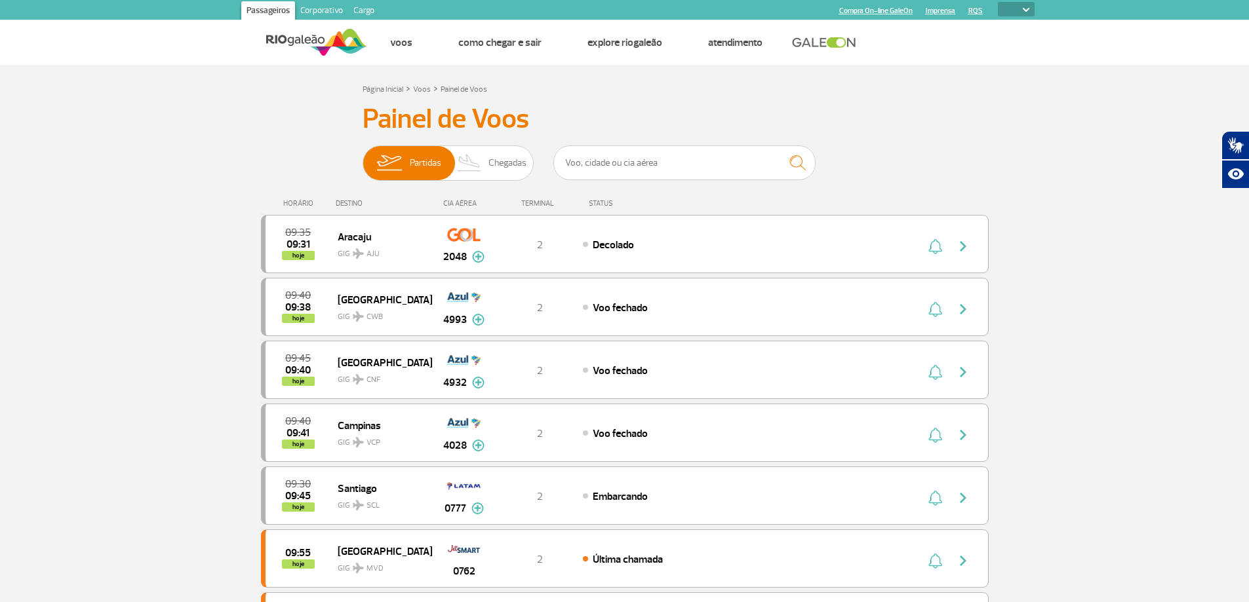
drag, startPoint x: 485, startPoint y: 159, endPoint x: 462, endPoint y: 103, distance: 60.2
click at [486, 159] on img at bounding box center [469, 163] width 39 height 34
click at [362, 157] on input "Partidas Chegadas" at bounding box center [362, 157] width 0 height 0
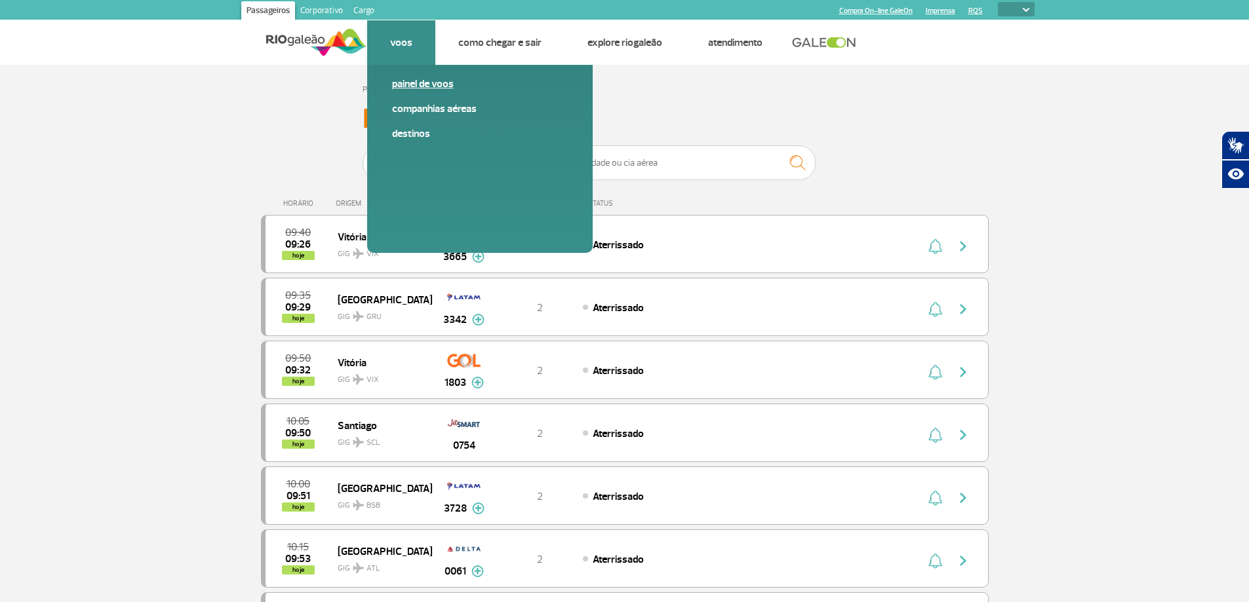
click at [414, 88] on link "Painel de voos" at bounding box center [480, 84] width 176 height 14
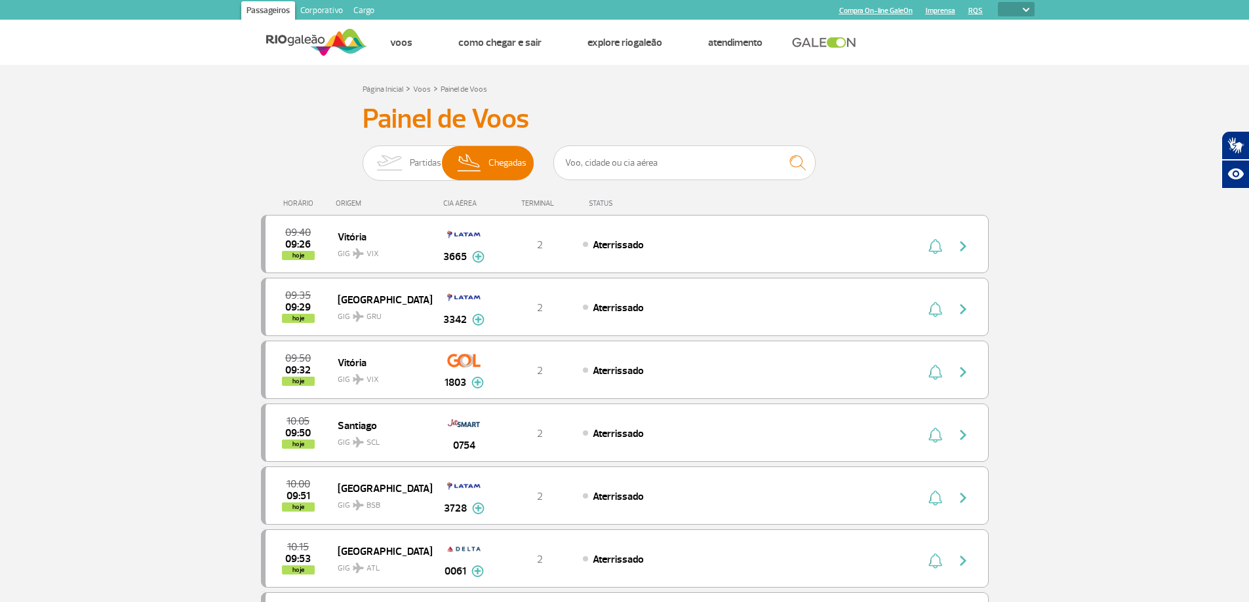
click at [347, 202] on div "ORIGEM" at bounding box center [384, 203] width 96 height 9
click at [353, 203] on div "ORIGEM" at bounding box center [384, 203] width 96 height 9
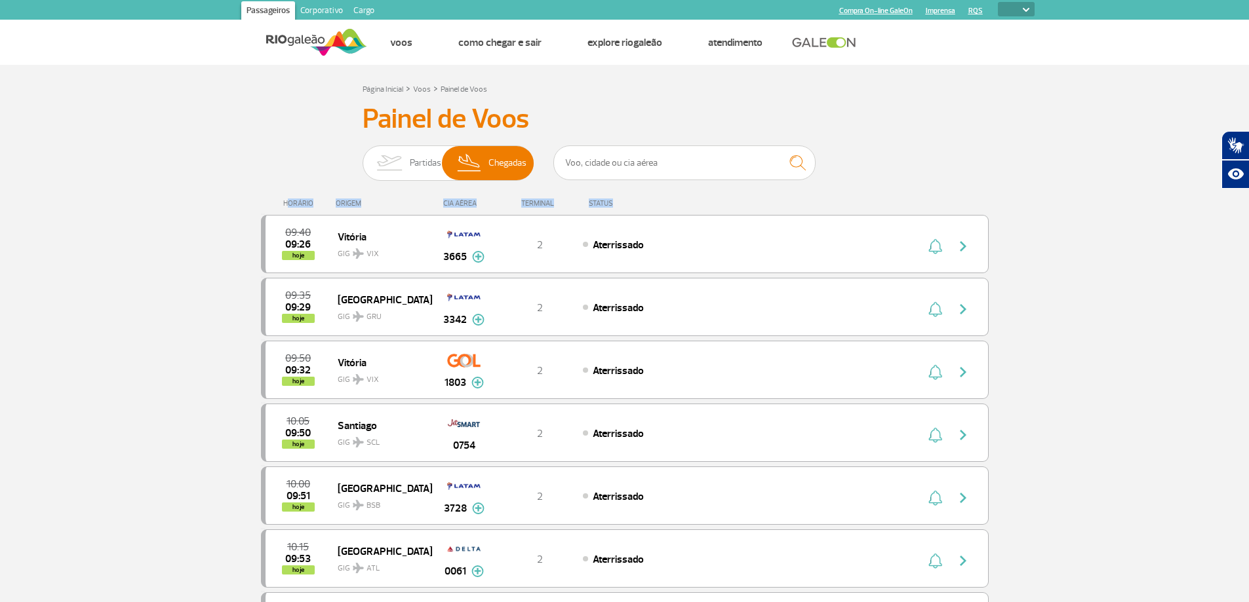
click at [353, 203] on div "ORIGEM" at bounding box center [384, 203] width 96 height 9
click at [358, 202] on div "ORIGEM" at bounding box center [384, 203] width 96 height 9
click at [448, 199] on div "CIA AÉREA" at bounding box center [464, 203] width 66 height 9
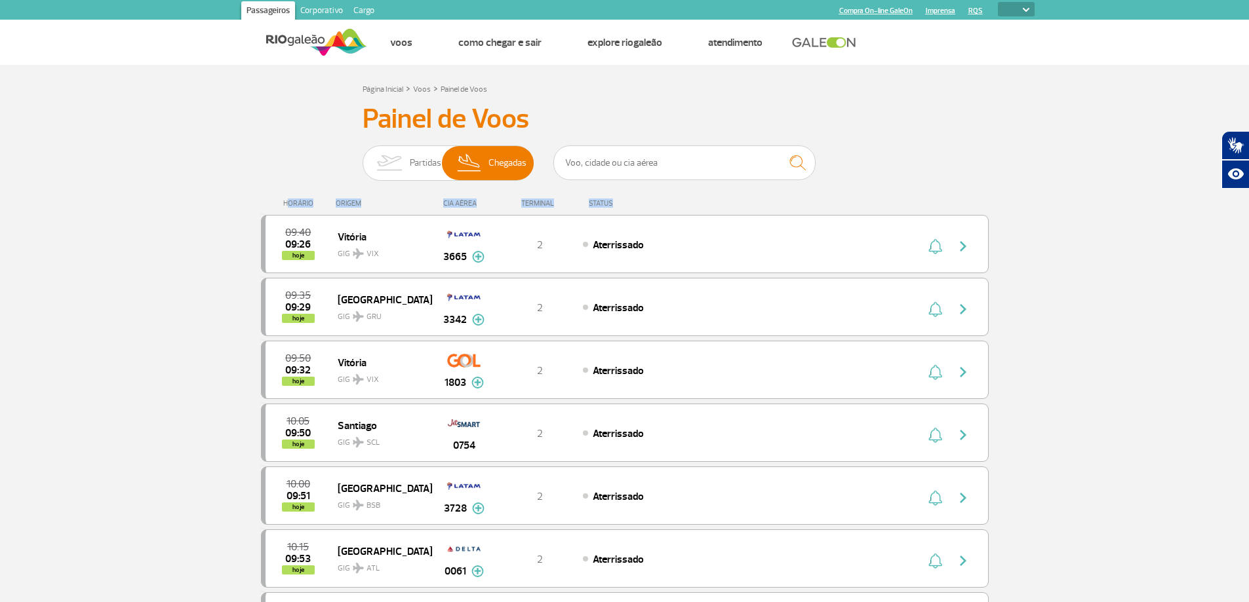
click at [448, 199] on div "CIA AÉREA" at bounding box center [464, 203] width 66 height 9
click at [560, 201] on div "TERMINAL" at bounding box center [539, 203] width 85 height 9
click at [550, 204] on div "TERMINAL" at bounding box center [539, 203] width 85 height 9
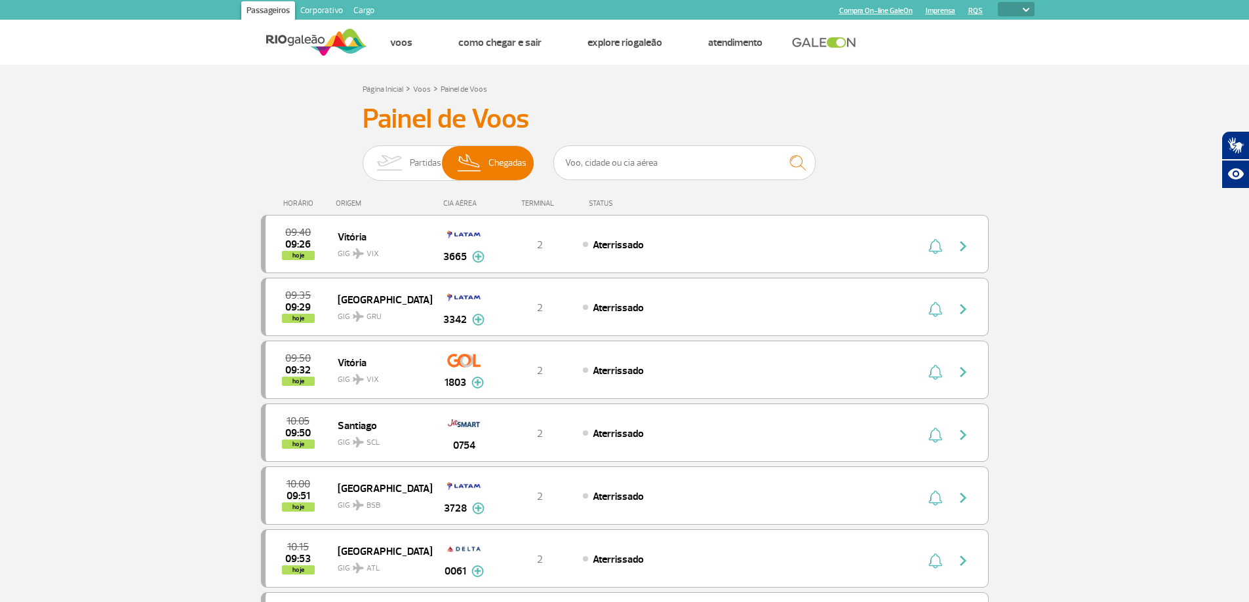
click at [550, 204] on div "TERMINAL" at bounding box center [539, 203] width 85 height 9
click at [532, 203] on div "TERMINAL" at bounding box center [539, 203] width 85 height 9
click at [465, 205] on div "CIA AÉREA" at bounding box center [464, 203] width 66 height 9
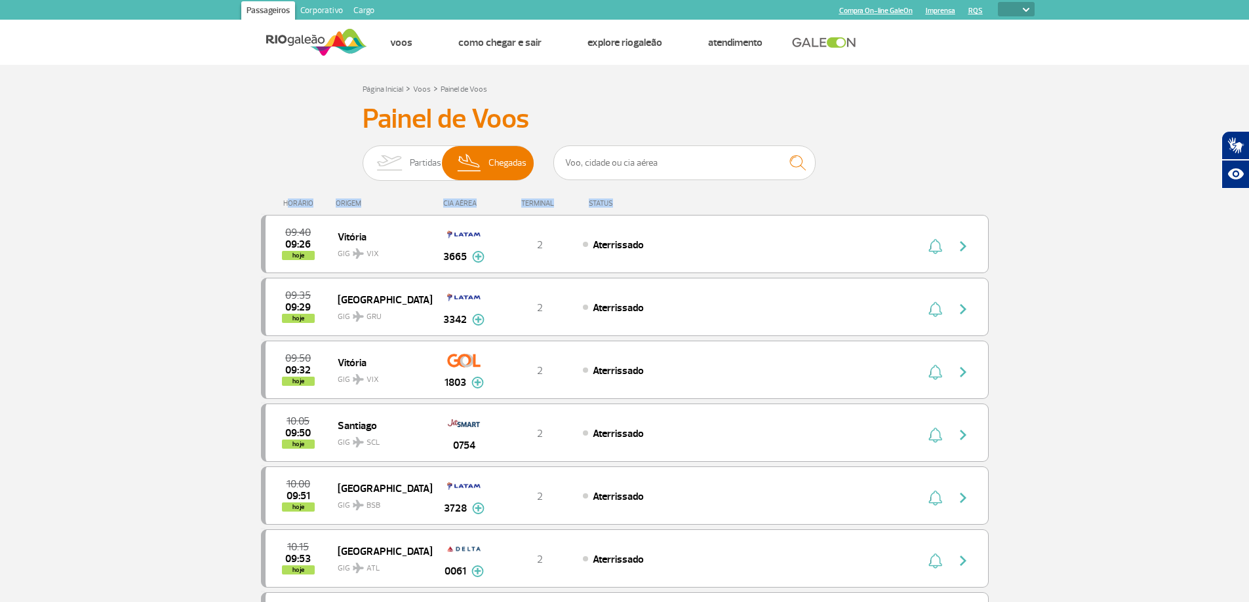
click at [465, 205] on div "CIA AÉREA" at bounding box center [464, 203] width 66 height 9
click at [471, 201] on div "CIA AÉREA" at bounding box center [464, 203] width 66 height 9
click at [452, 205] on div "CIA AÉREA" at bounding box center [464, 203] width 66 height 9
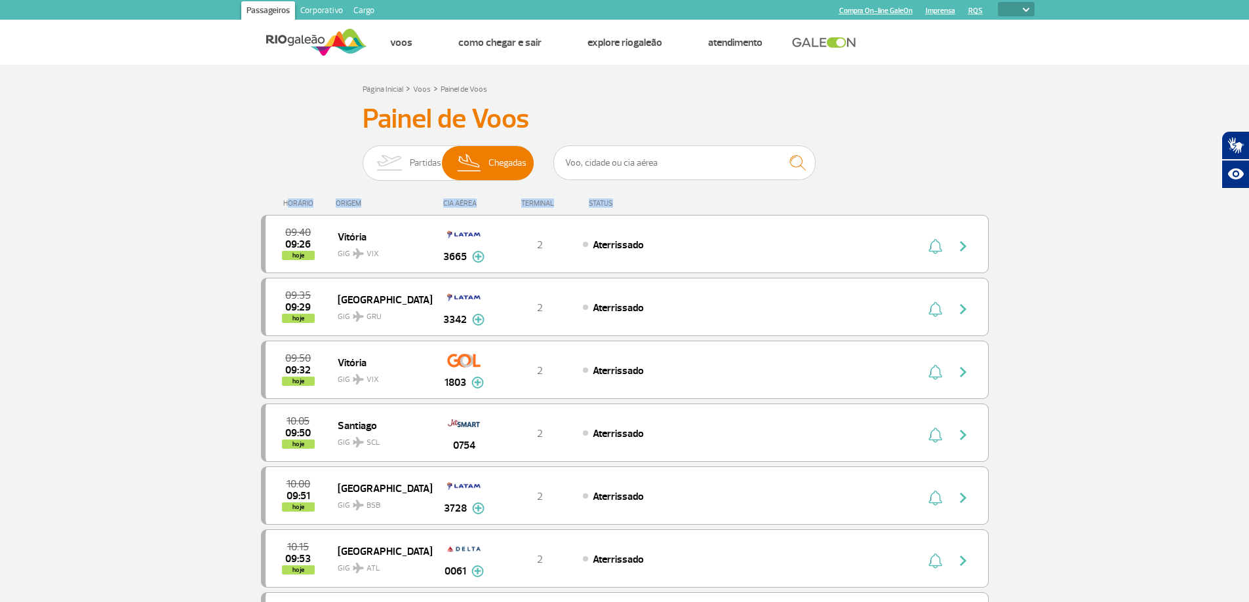
click at [461, 204] on div "CIA AÉREA" at bounding box center [464, 203] width 66 height 9
click at [449, 202] on div "CIA AÉREA" at bounding box center [464, 203] width 66 height 9
click at [454, 201] on div "CIA AÉREA" at bounding box center [464, 203] width 66 height 9
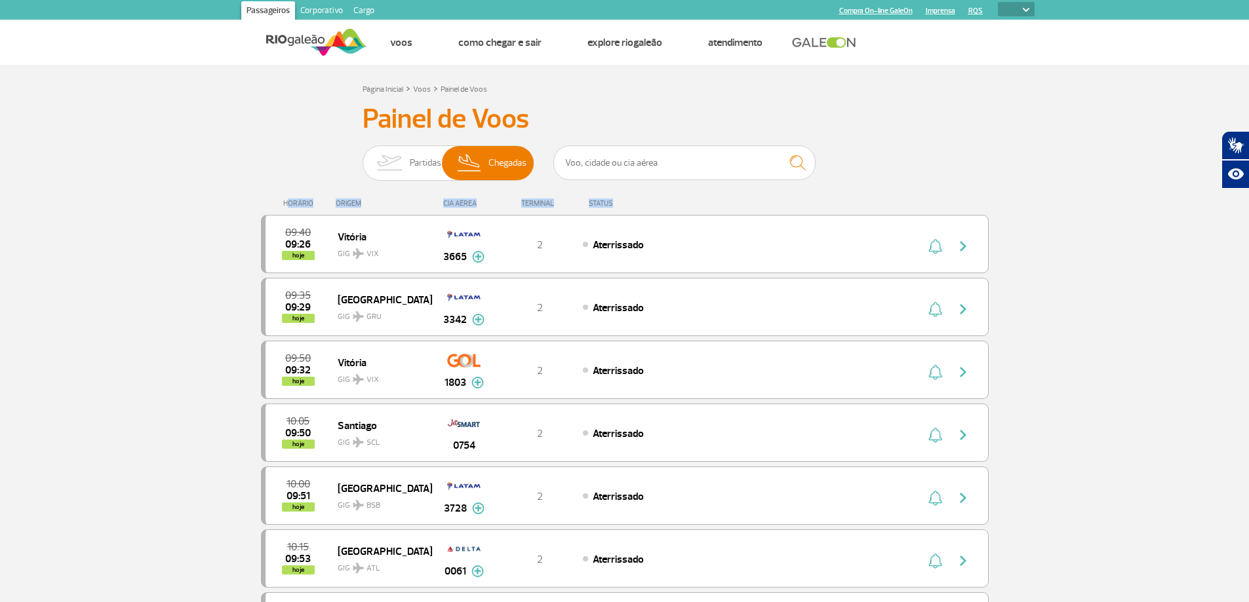
click at [454, 201] on div "CIA AÉREA" at bounding box center [464, 203] width 66 height 9
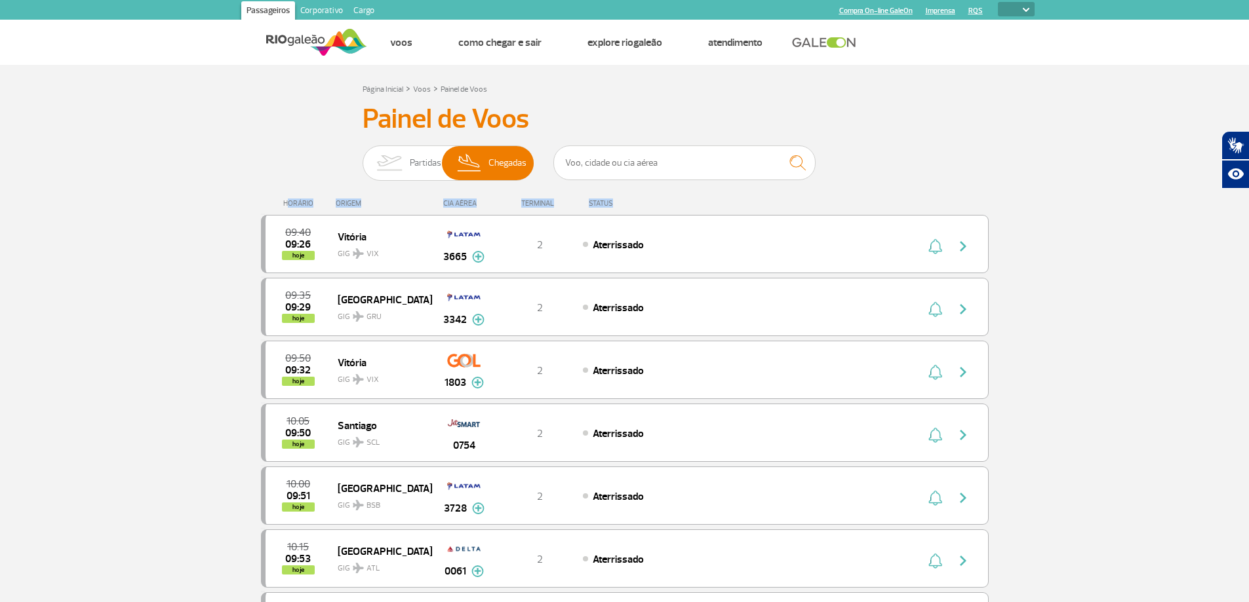
click at [454, 201] on div "CIA AÉREA" at bounding box center [464, 203] width 66 height 9
click at [459, 203] on div "CIA AÉREA" at bounding box center [464, 203] width 66 height 9
click at [459, 204] on div "CIA AÉREA" at bounding box center [464, 203] width 66 height 9
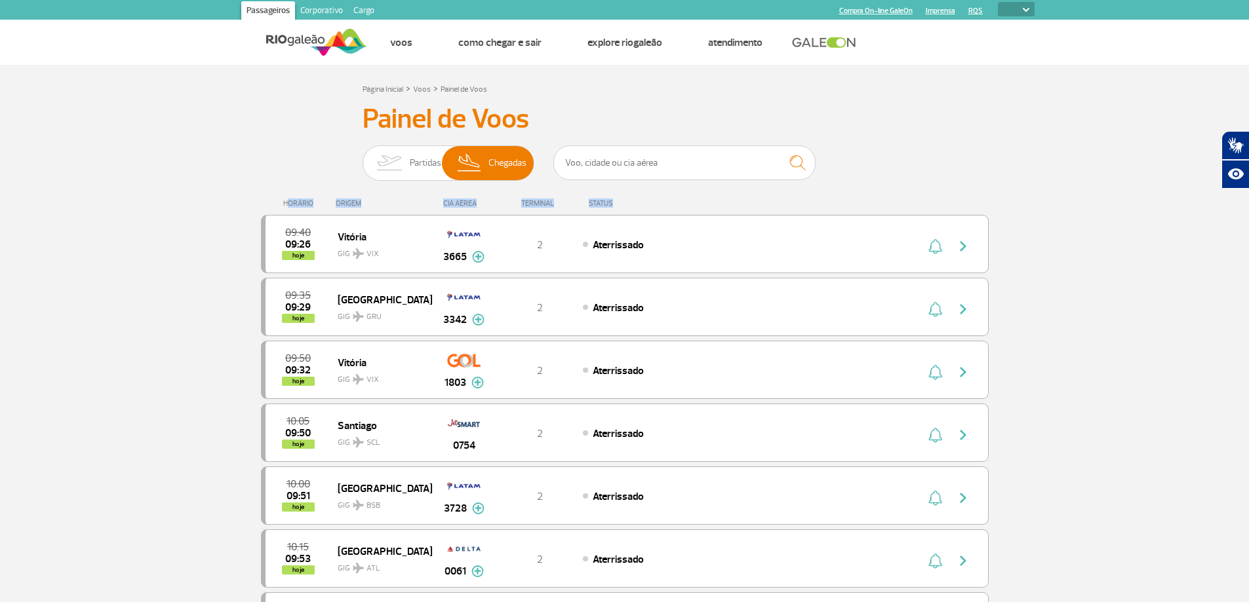
click at [465, 203] on div "CIA AÉREA" at bounding box center [464, 203] width 66 height 9
click at [476, 259] on img at bounding box center [478, 257] width 12 height 12
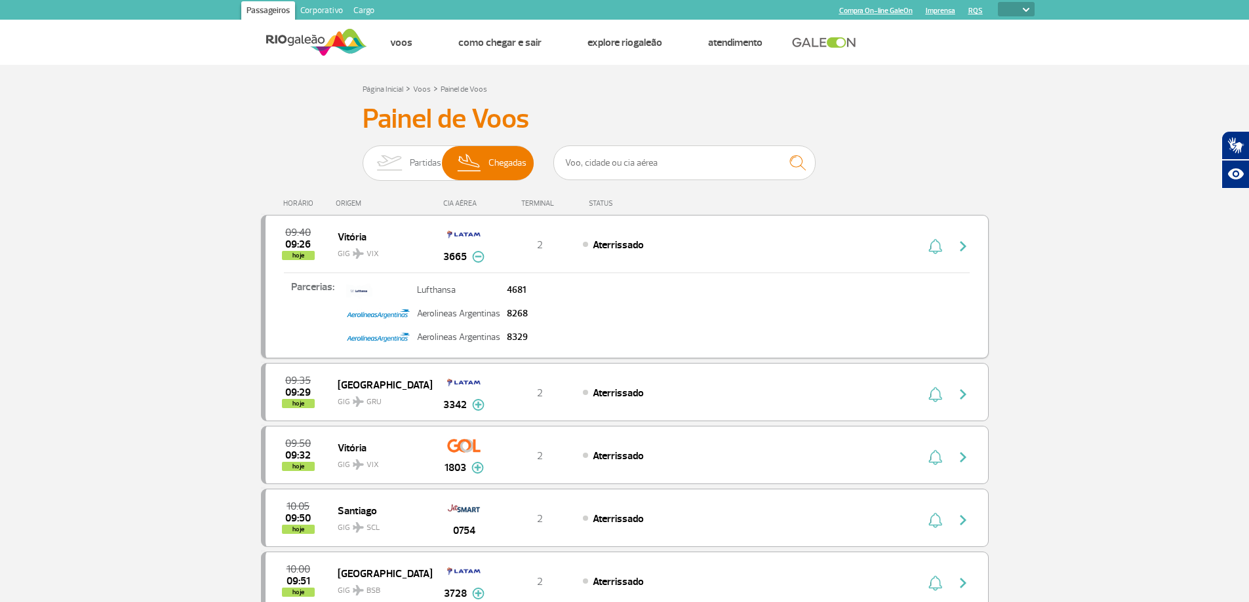
click at [476, 259] on img at bounding box center [478, 257] width 12 height 12
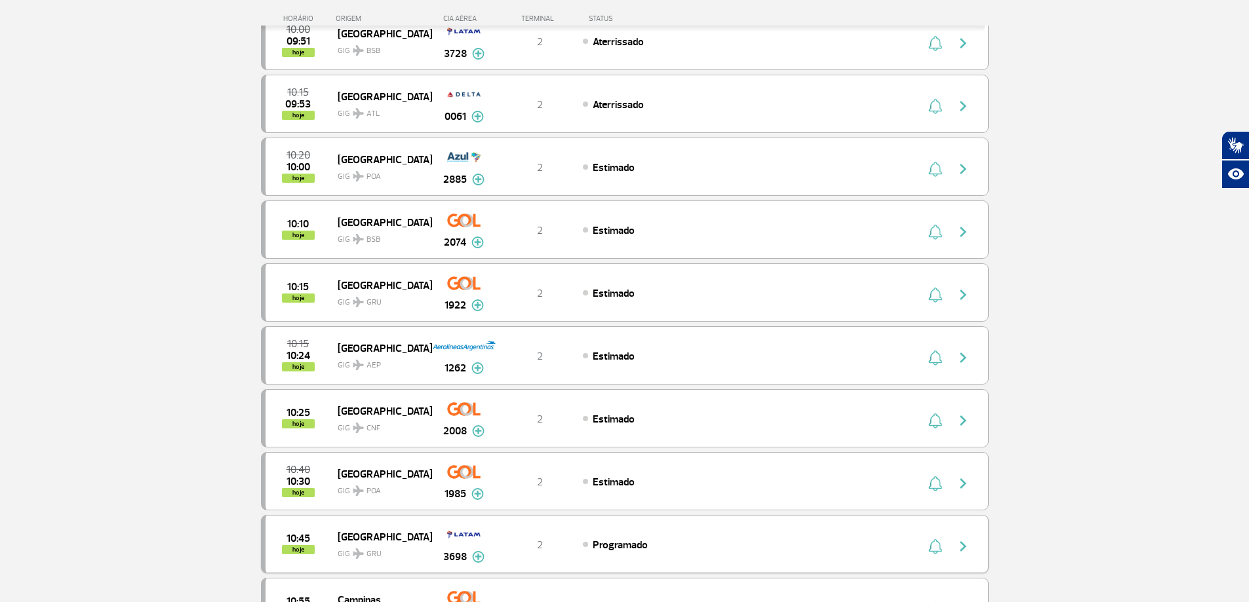
scroll to position [590, 0]
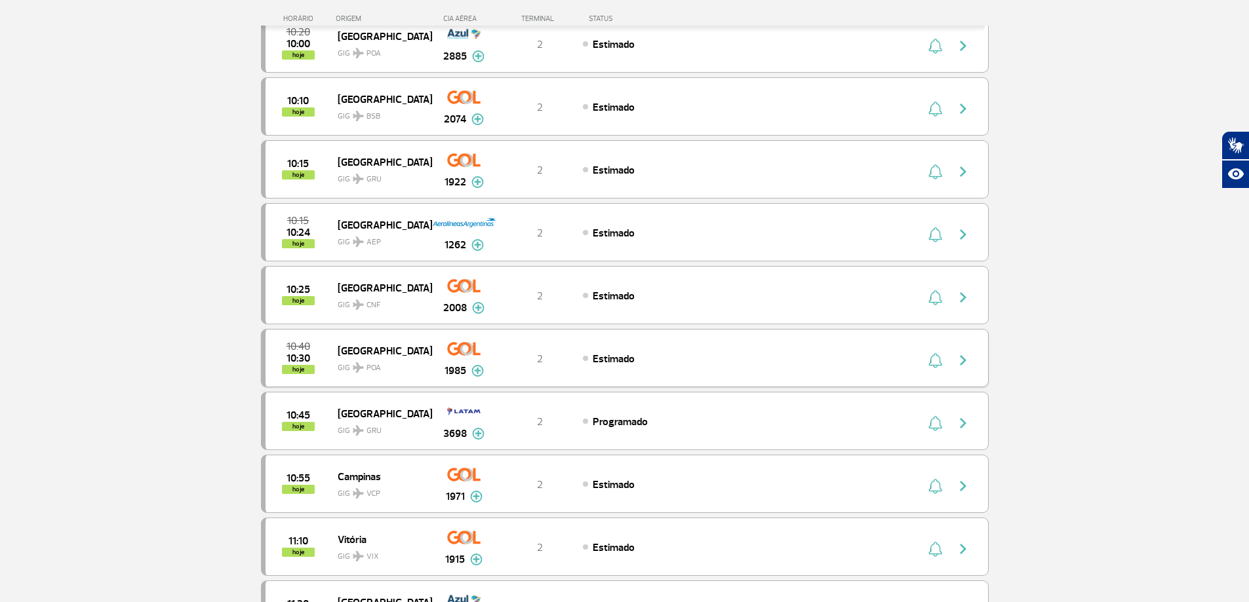
click at [471, 373] on img at bounding box center [477, 371] width 12 height 12
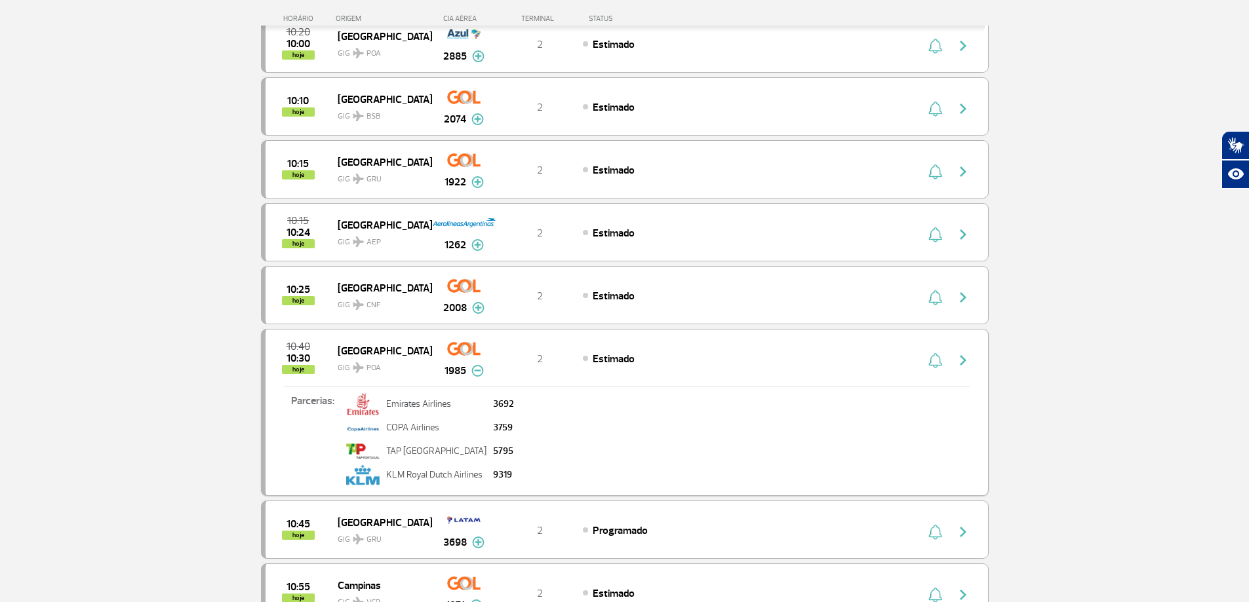
click at [478, 372] on img at bounding box center [477, 371] width 12 height 12
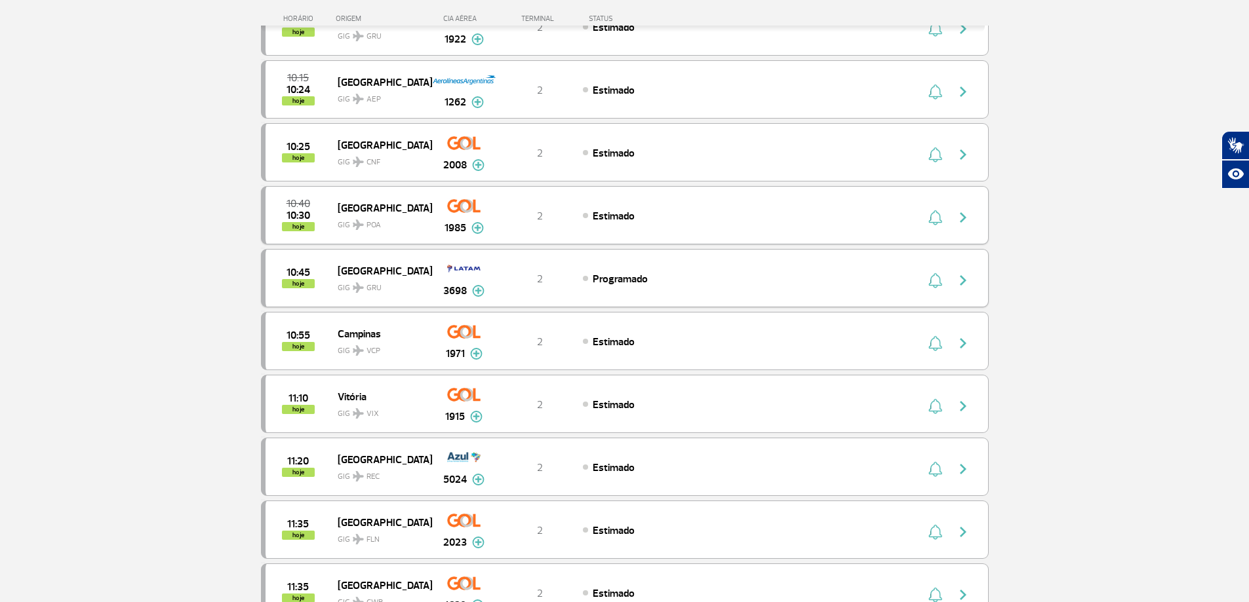
scroll to position [787, 0]
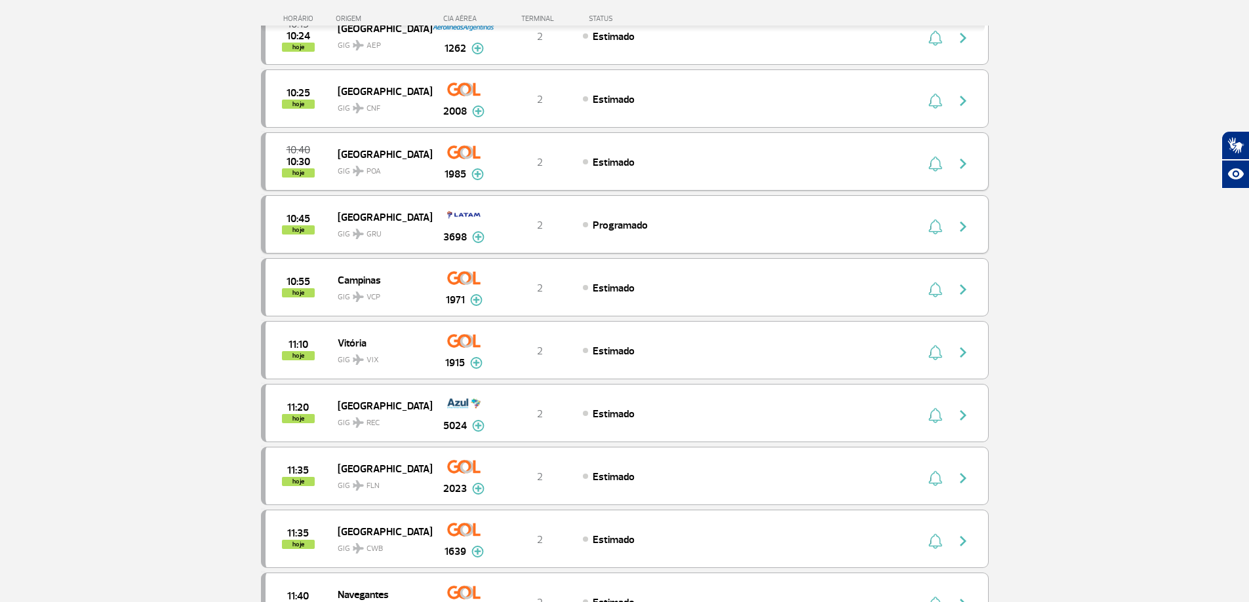
click at [476, 235] on img at bounding box center [478, 237] width 12 height 12
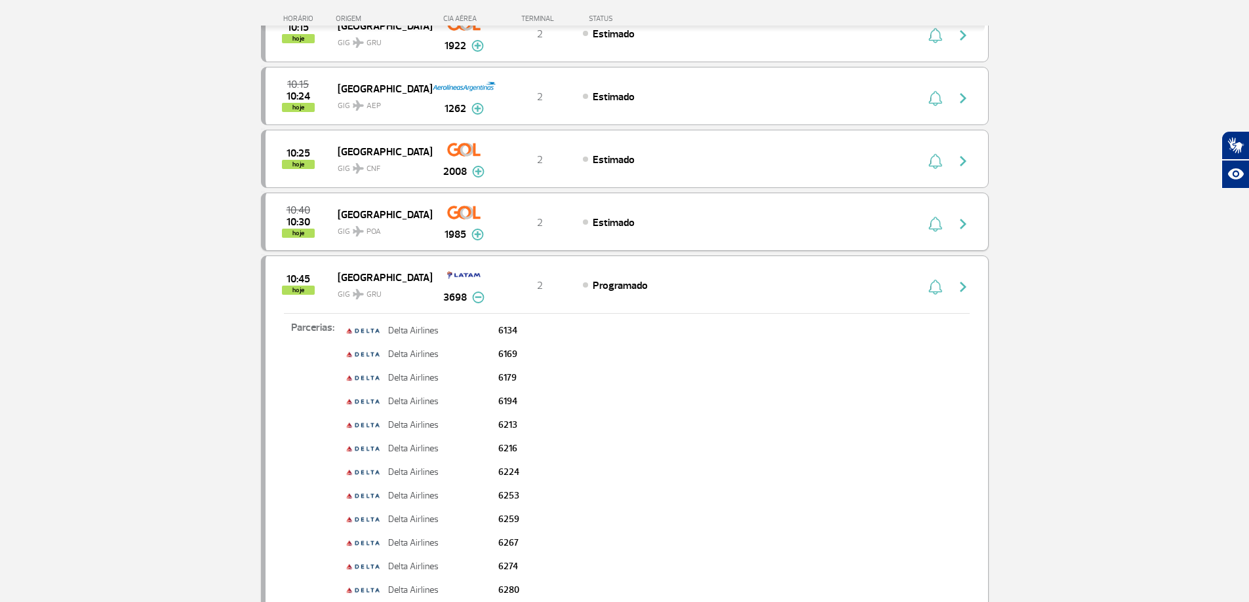
scroll to position [721, 0]
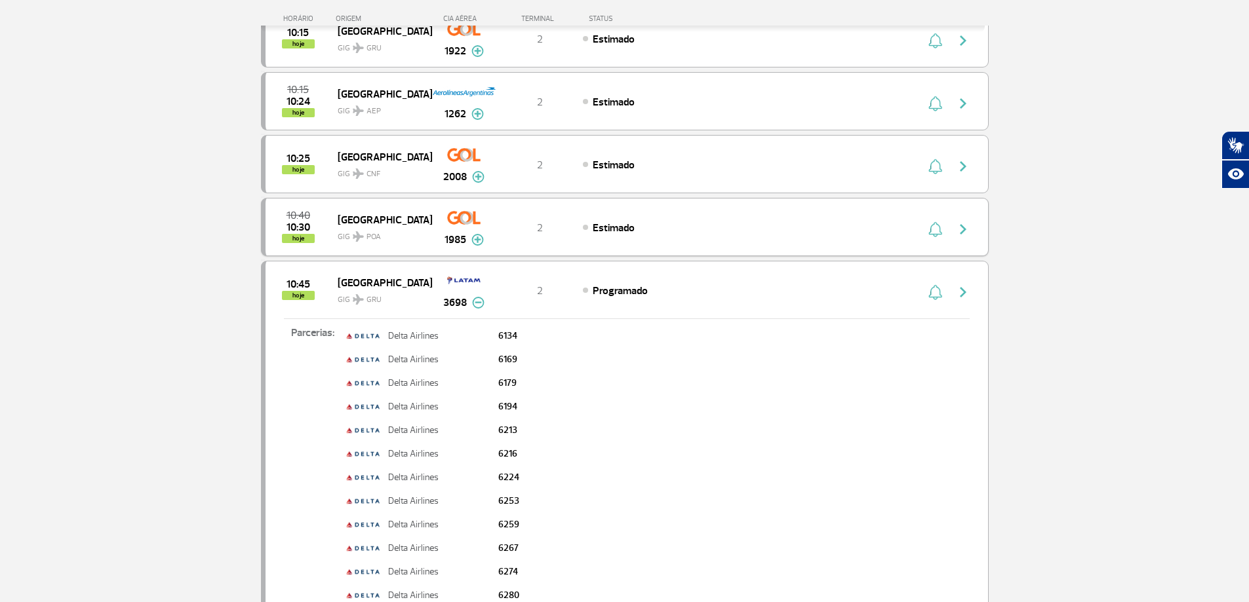
click at [475, 302] on img at bounding box center [478, 303] width 12 height 12
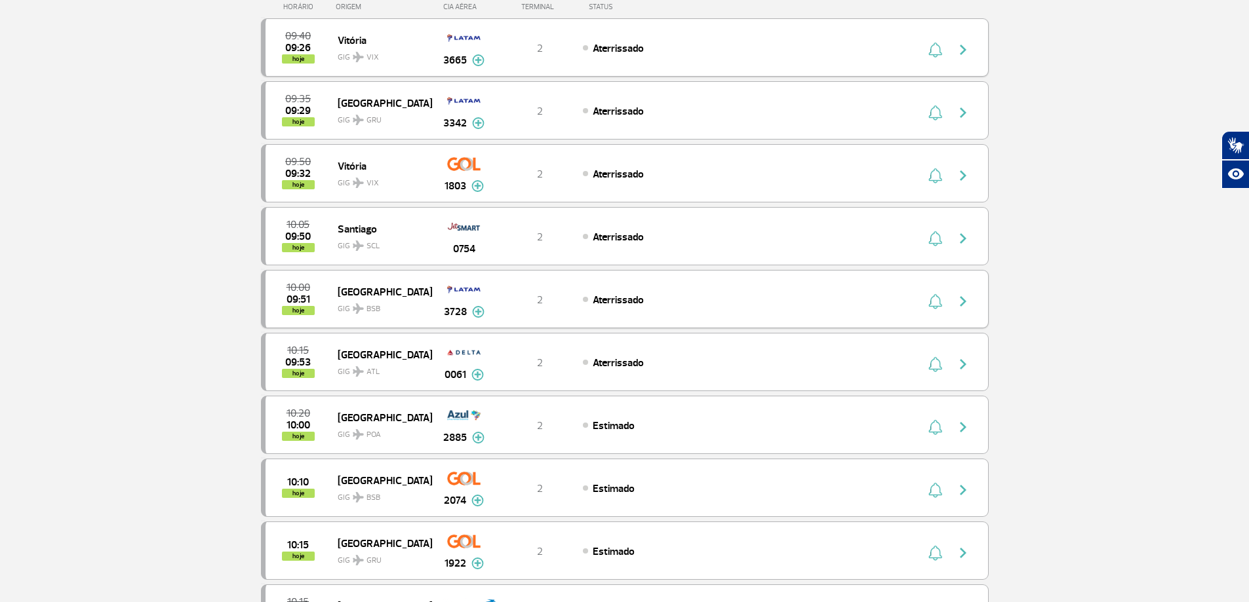
scroll to position [0, 0]
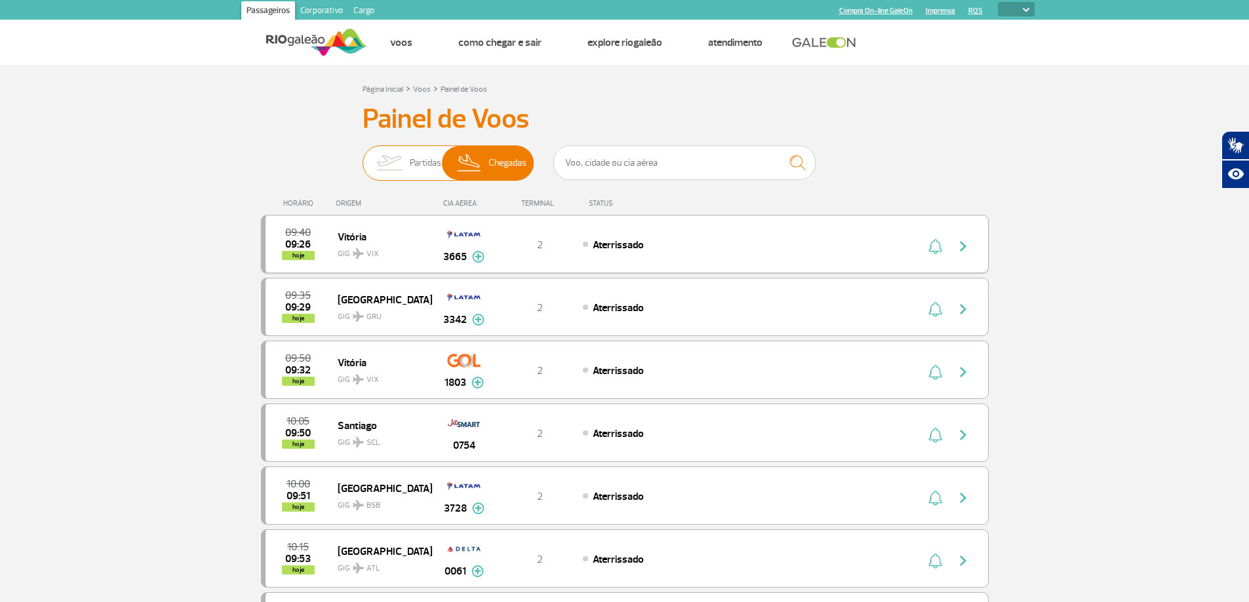
click at [403, 161] on img at bounding box center [388, 163] width 41 height 34
click at [362, 157] on input "Partidas Chegadas" at bounding box center [362, 157] width 0 height 0
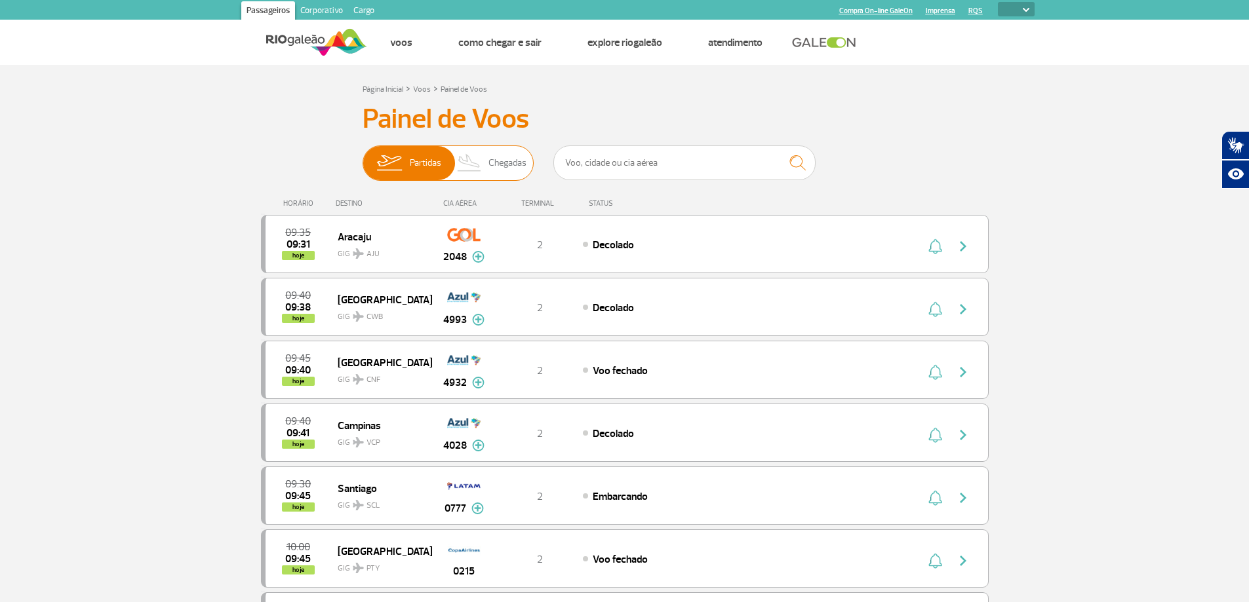
click at [492, 168] on span "Chegadas" at bounding box center [507, 163] width 38 height 34
click at [362, 157] on input "Partidas Chegadas" at bounding box center [362, 157] width 0 height 0
